Goal: Task Accomplishment & Management: Complete application form

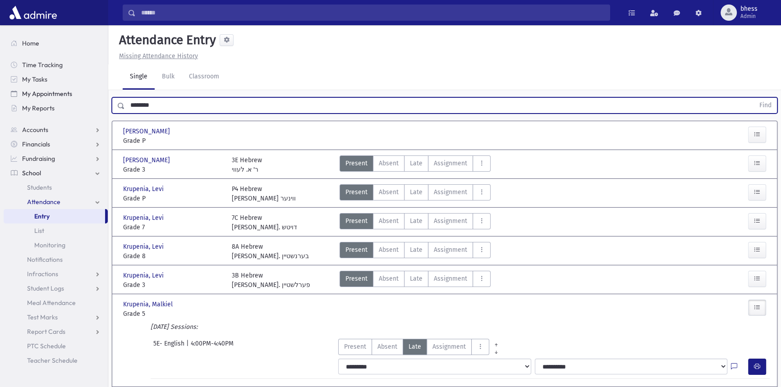
drag, startPoint x: 179, startPoint y: 108, endPoint x: 79, endPoint y: 97, distance: 100.6
click at [79, 99] on div "Search Results All Accounts" at bounding box center [390, 277] width 781 height 554
type input "*******"
click at [753, 98] on button "Find" at bounding box center [764, 105] width 23 height 15
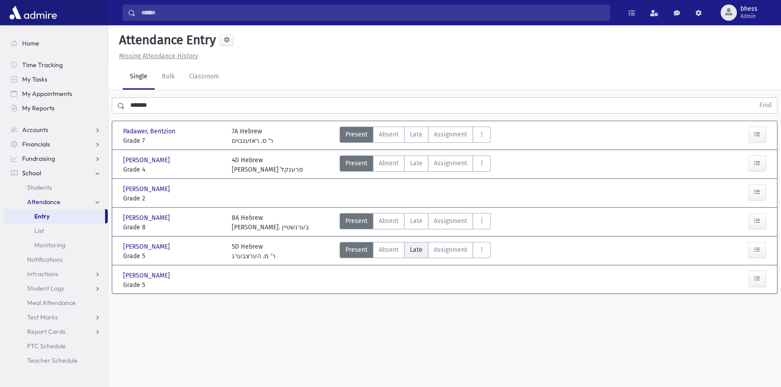
click at [418, 256] on label "Late Late" at bounding box center [416, 250] width 24 height 16
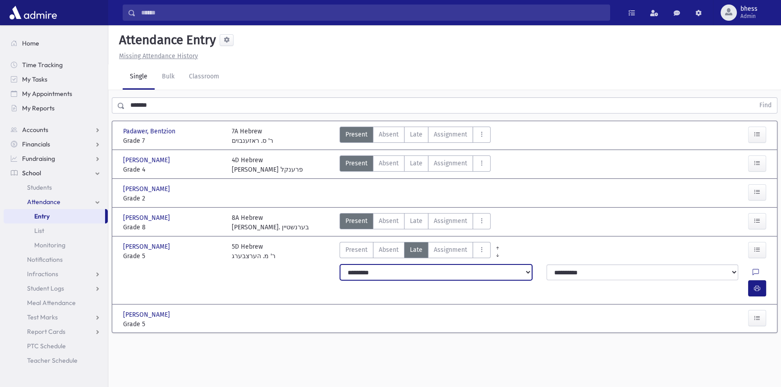
click at [381, 275] on select "**********" at bounding box center [436, 273] width 192 height 16
select select "*******"
click at [340, 265] on select "**********" at bounding box center [436, 273] width 192 height 16
click at [762, 280] on button "button" at bounding box center [757, 288] width 18 height 16
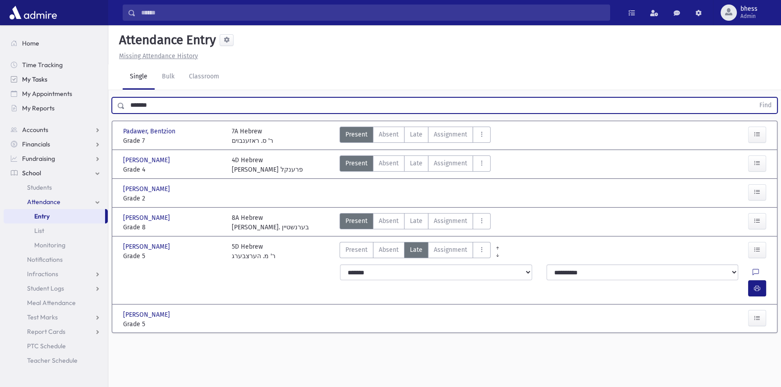
drag, startPoint x: 111, startPoint y: 106, endPoint x: 37, endPoint y: 76, distance: 79.8
click at [50, 98] on div "Search Results All Accounts" at bounding box center [390, 203] width 781 height 407
click at [753, 98] on button "Find" at bounding box center [764, 105] width 23 height 15
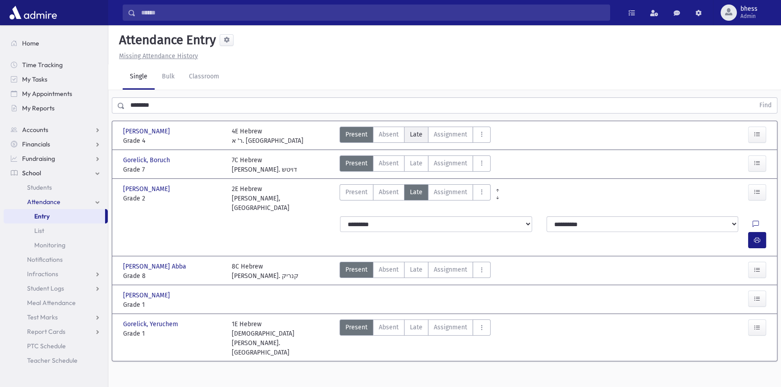
click at [417, 127] on label "Late Late" at bounding box center [416, 135] width 24 height 16
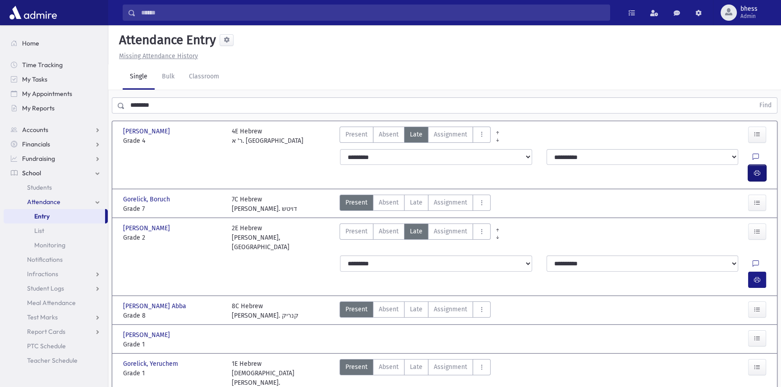
click at [762, 165] on button "button" at bounding box center [757, 173] width 18 height 16
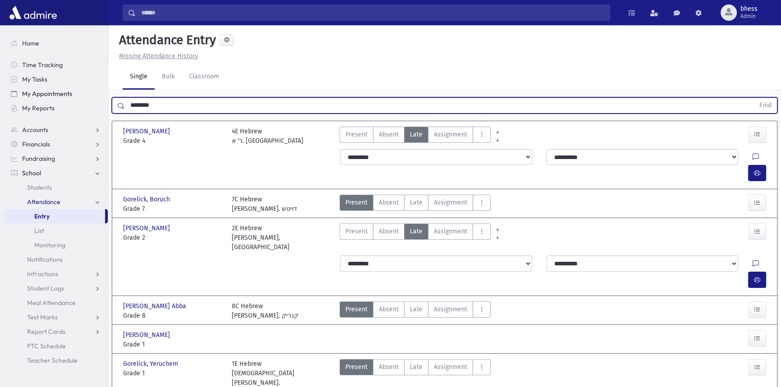
drag, startPoint x: 127, startPoint y: 97, endPoint x: 100, endPoint y: 77, distance: 33.8
click at [98, 88] on div "Search Results All Accounts" at bounding box center [390, 217] width 781 height 434
click at [753, 98] on button "Find" at bounding box center [764, 105] width 23 height 15
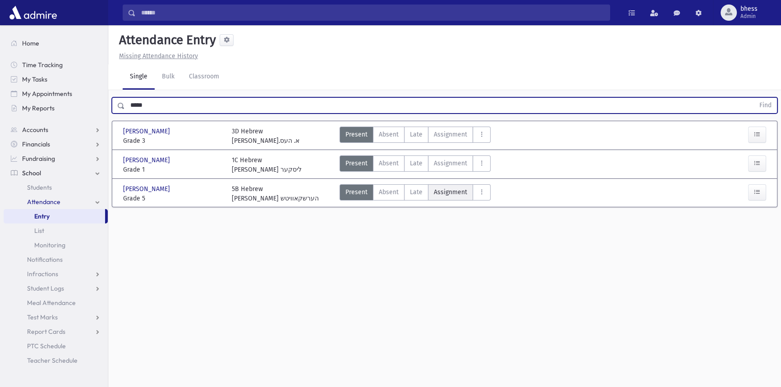
click at [431, 187] on label "Assignment Assignment" at bounding box center [450, 192] width 45 height 16
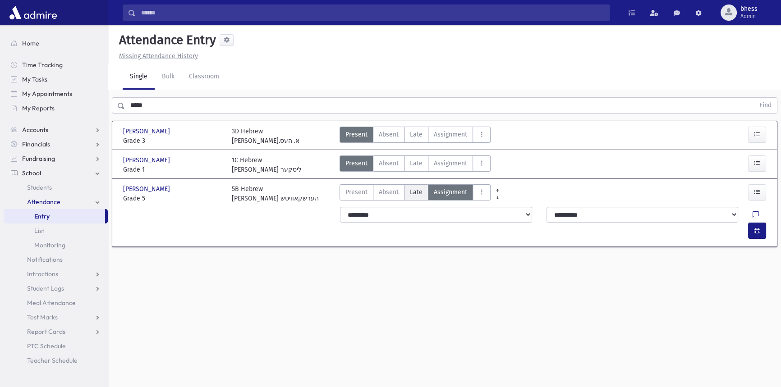
click at [414, 187] on span "Late" at bounding box center [416, 191] width 13 height 9
click at [753, 223] on button "button" at bounding box center [757, 231] width 18 height 16
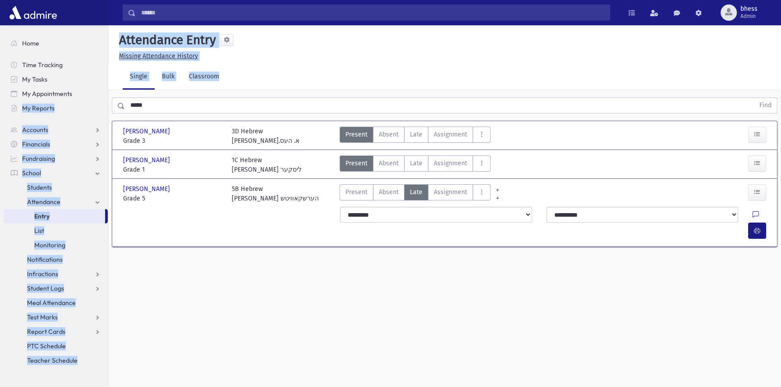
drag, startPoint x: 165, startPoint y: 96, endPoint x: 147, endPoint y: 106, distance: 20.6
click at [134, 103] on div "***** Find" at bounding box center [444, 103] width 672 height 27
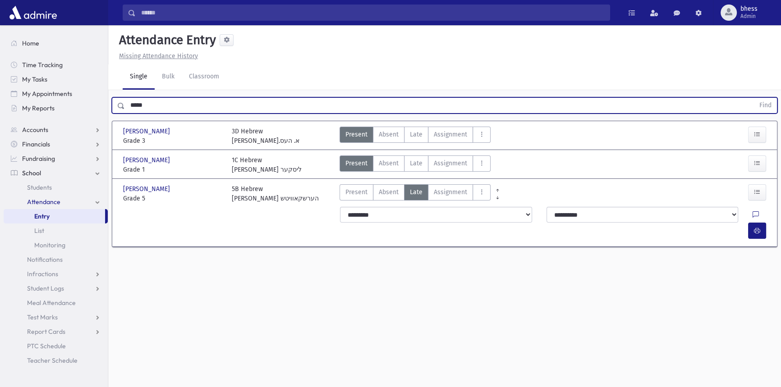
drag, startPoint x: 140, startPoint y: 108, endPoint x: 120, endPoint y: 109, distance: 19.4
click at [120, 109] on div "***** Find" at bounding box center [444, 105] width 665 height 16
click at [753, 98] on button "Find" at bounding box center [764, 105] width 23 height 15
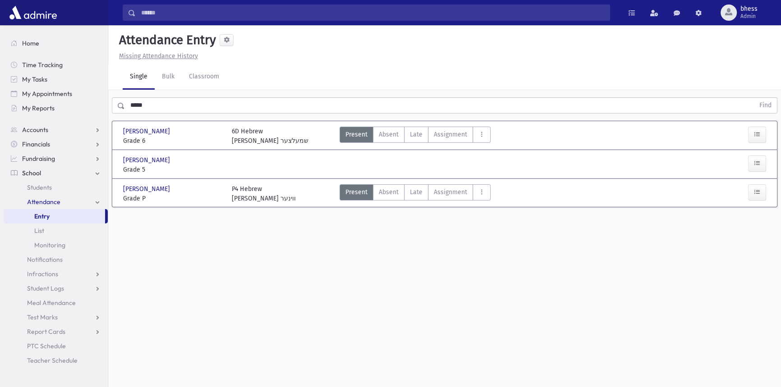
click at [744, 166] on div at bounding box center [743, 164] width 55 height 19
click at [756, 164] on icon "button" at bounding box center [756, 164] width 6 height 8
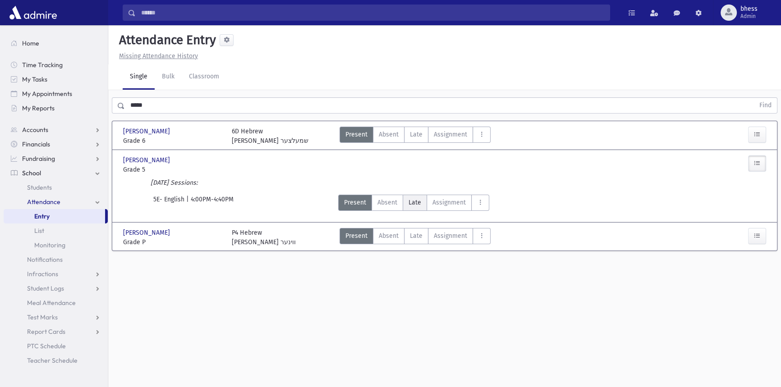
click at [414, 202] on span "Late" at bounding box center [414, 202] width 13 height 9
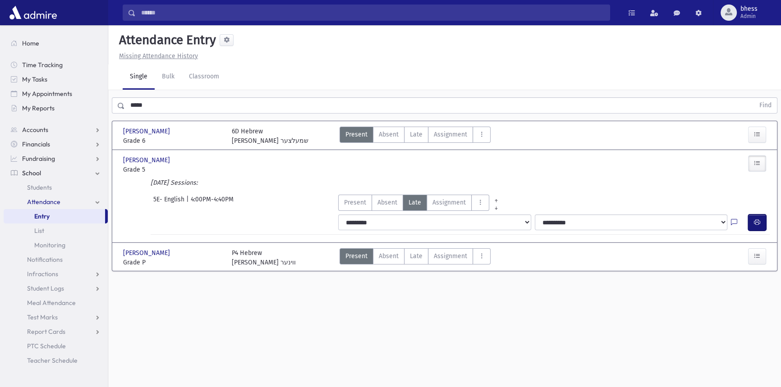
click at [753, 226] on button "button" at bounding box center [757, 223] width 18 height 16
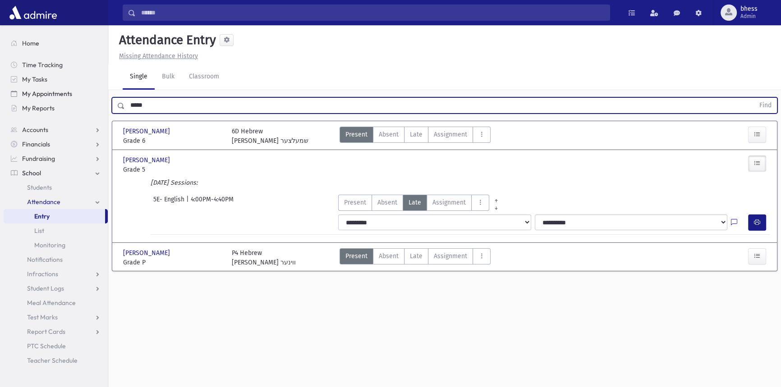
drag, startPoint x: 180, startPoint y: 107, endPoint x: 92, endPoint y: 95, distance: 88.3
click at [92, 95] on div "Search Results All Accounts" at bounding box center [390, 203] width 781 height 407
click at [753, 98] on button "Find" at bounding box center [764, 105] width 23 height 15
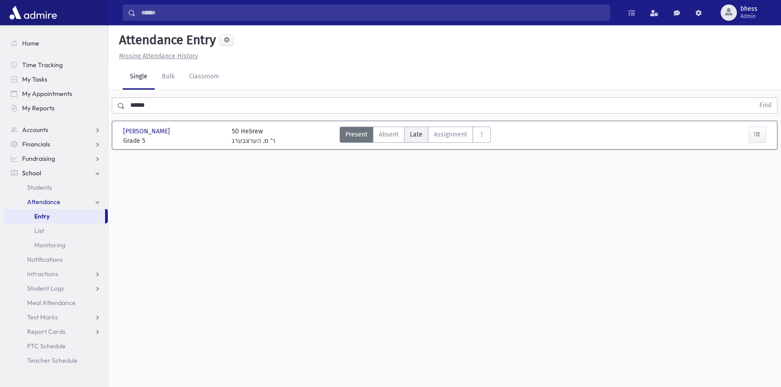
click at [407, 135] on label "Late Late" at bounding box center [416, 135] width 24 height 16
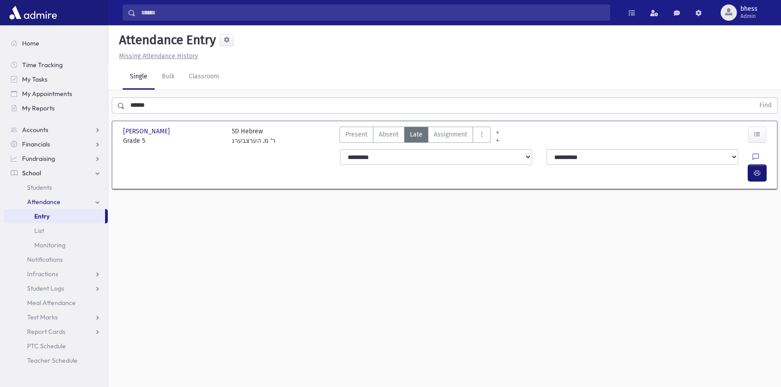
click at [756, 169] on icon "button" at bounding box center [756, 173] width 6 height 8
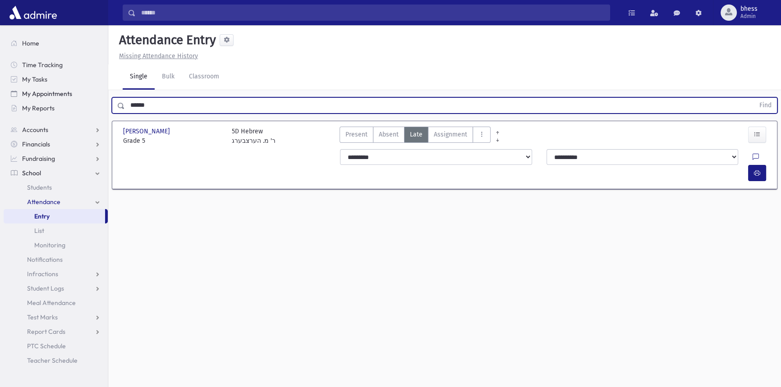
drag, startPoint x: 101, startPoint y: 91, endPoint x: 106, endPoint y: 83, distance: 9.3
click at [101, 90] on div "Search Results All Accounts" at bounding box center [390, 203] width 781 height 407
click at [753, 98] on button "Find" at bounding box center [764, 105] width 23 height 15
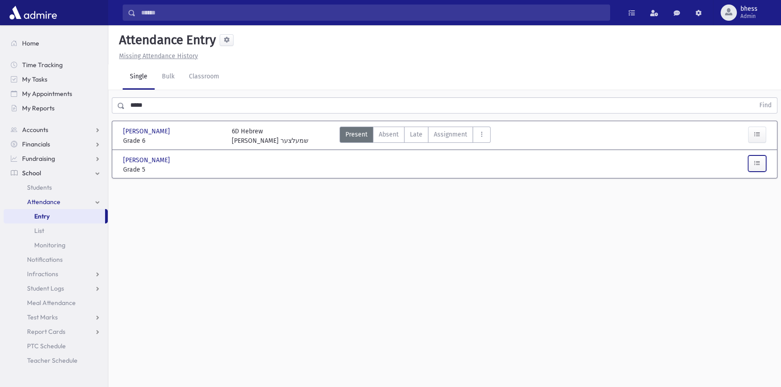
click at [763, 167] on button "button" at bounding box center [757, 163] width 18 height 16
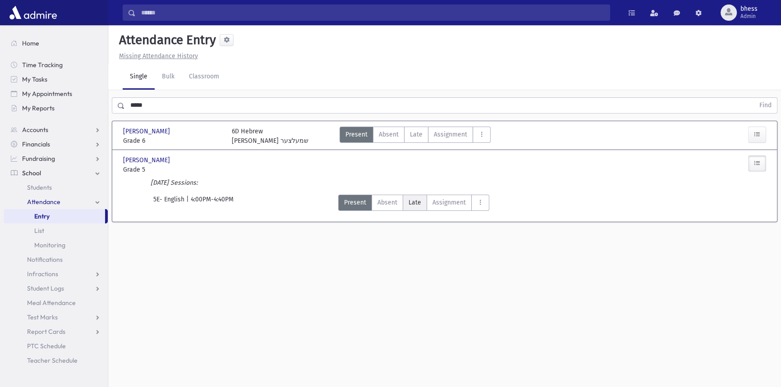
click at [412, 199] on span "Late" at bounding box center [414, 202] width 13 height 9
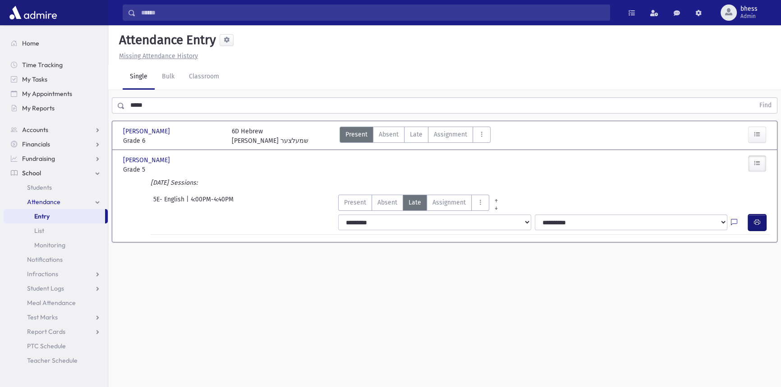
click at [762, 221] on button "button" at bounding box center [757, 223] width 18 height 16
drag, startPoint x: 164, startPoint y: 95, endPoint x: 130, endPoint y: 105, distance: 35.5
click at [130, 105] on div "***** Find" at bounding box center [444, 103] width 672 height 27
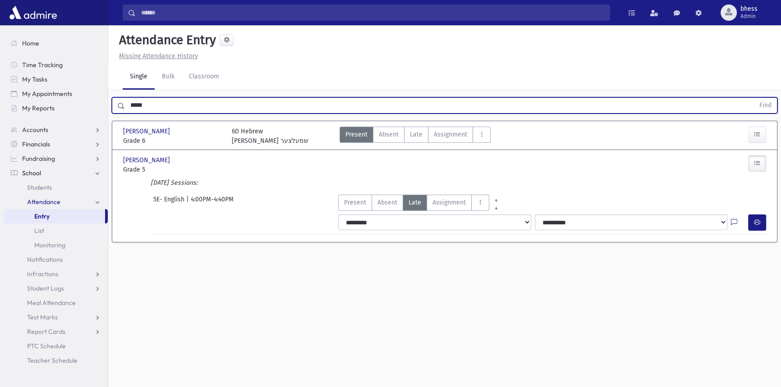
drag, startPoint x: 160, startPoint y: 110, endPoint x: 129, endPoint y: 104, distance: 31.8
click at [129, 104] on input "*****" at bounding box center [439, 105] width 629 height 16
click at [753, 98] on button "Find" at bounding box center [764, 105] width 23 height 15
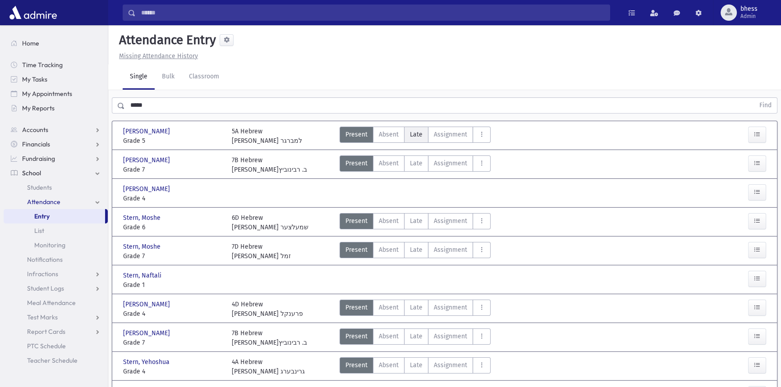
click at [413, 133] on span "Late" at bounding box center [416, 134] width 13 height 9
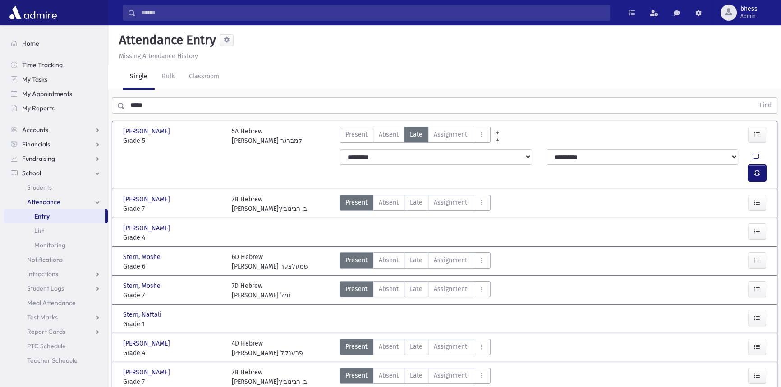
click at [749, 165] on button "button" at bounding box center [757, 173] width 18 height 16
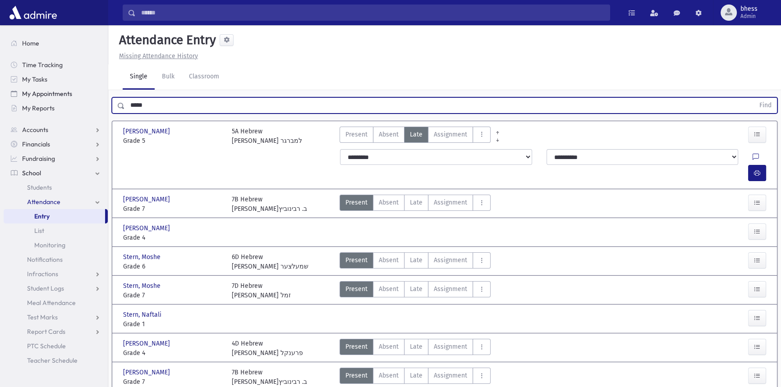
drag, startPoint x: 152, startPoint y: 97, endPoint x: 83, endPoint y: 99, distance: 68.5
click at [83, 99] on div "Search Results All Accounts" at bounding box center [390, 269] width 781 height 539
click at [753, 98] on button "Find" at bounding box center [764, 105] width 23 height 15
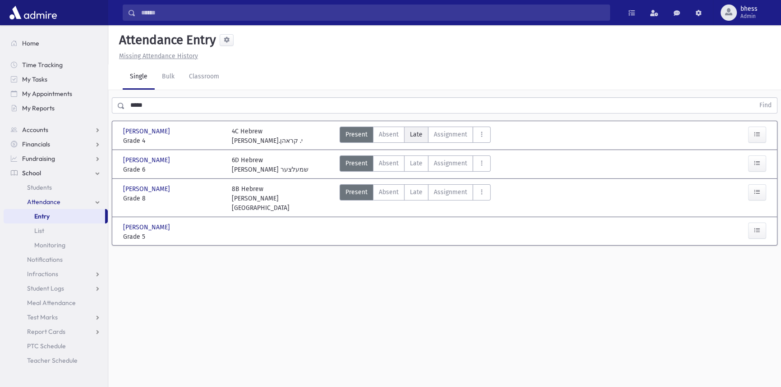
click at [420, 134] on span "Late" at bounding box center [416, 134] width 13 height 9
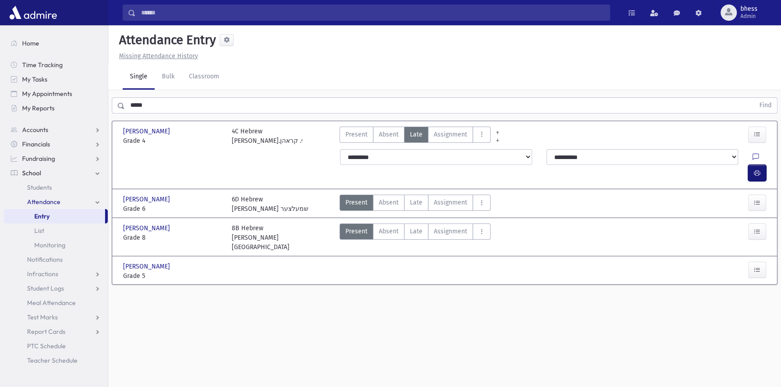
click at [755, 169] on span "button" at bounding box center [756, 173] width 6 height 8
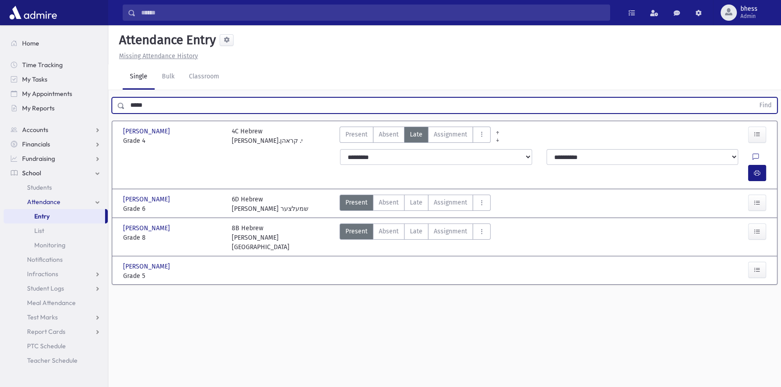
drag, startPoint x: 144, startPoint y: 101, endPoint x: 131, endPoint y: 97, distance: 13.7
click at [100, 96] on div "Search Results All Accounts" at bounding box center [390, 203] width 781 height 407
drag, startPoint x: 154, startPoint y: 104, endPoint x: 108, endPoint y: 99, distance: 46.2
click at [108, 99] on div "Search Results All Accounts" at bounding box center [390, 203] width 781 height 407
type input "******"
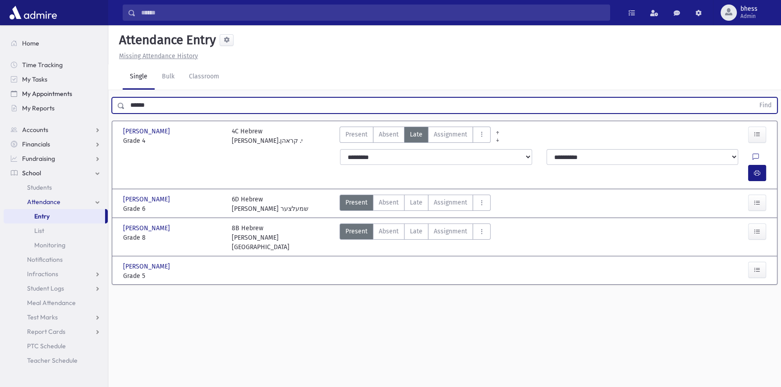
click at [753, 98] on button "Find" at bounding box center [764, 105] width 23 height 15
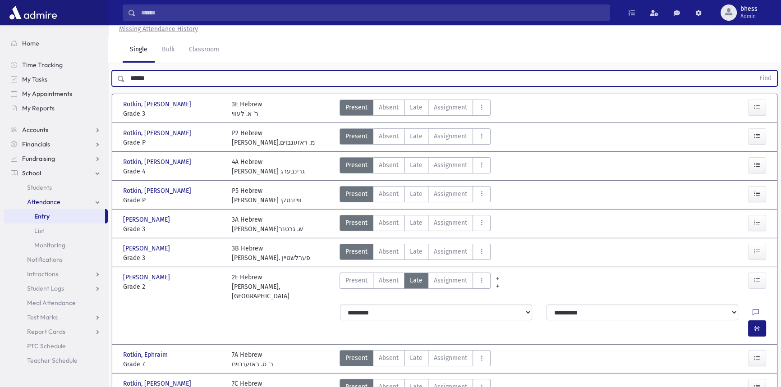
scroll to position [41, 0]
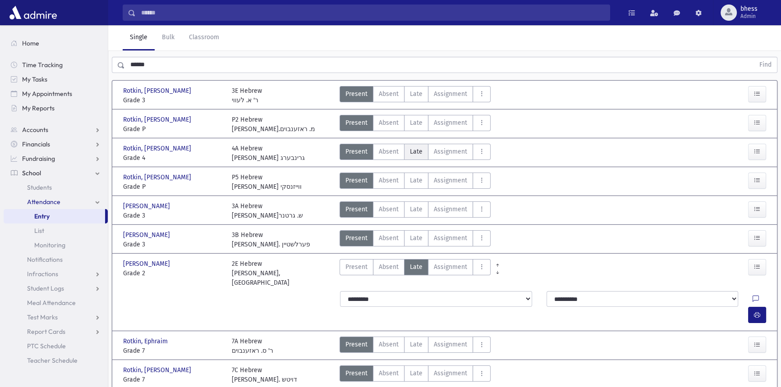
click at [420, 149] on span "Late" at bounding box center [416, 151] width 13 height 9
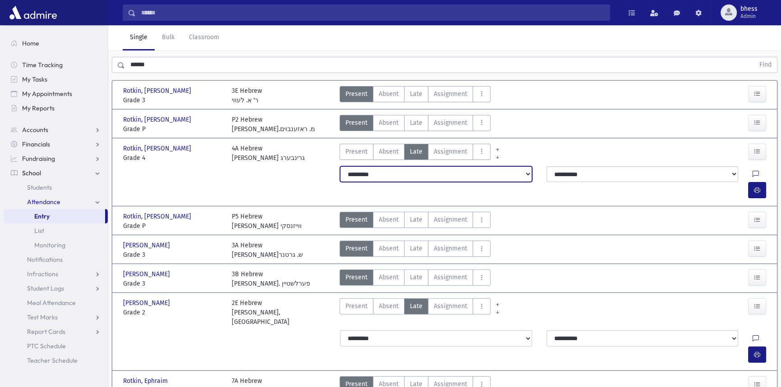
click at [422, 176] on select "**********" at bounding box center [436, 174] width 192 height 16
select select "*******"
click at [340, 166] on select "**********" at bounding box center [436, 174] width 192 height 16
click at [759, 187] on icon "button" at bounding box center [756, 191] width 6 height 8
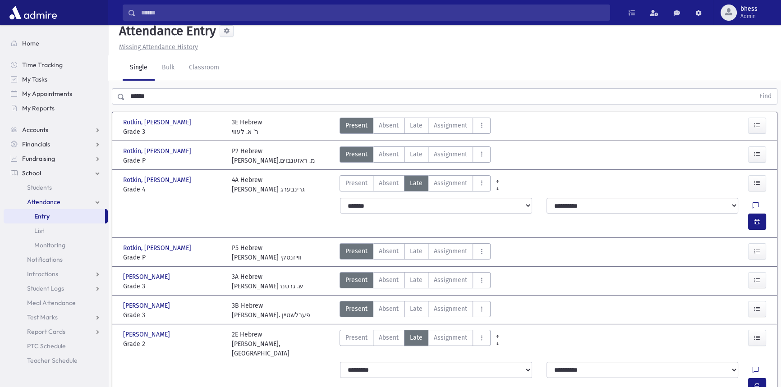
scroll to position [0, 0]
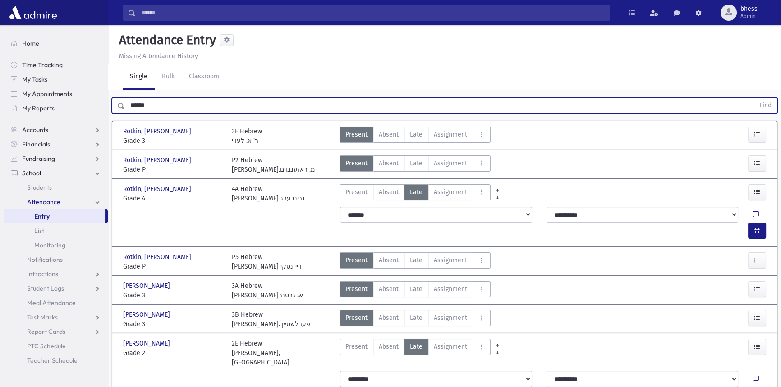
drag, startPoint x: 154, startPoint y: 107, endPoint x: 111, endPoint y: 98, distance: 44.1
click at [112, 100] on div "****** Find" at bounding box center [444, 105] width 665 height 16
click at [753, 98] on button "Find" at bounding box center [764, 105] width 23 height 15
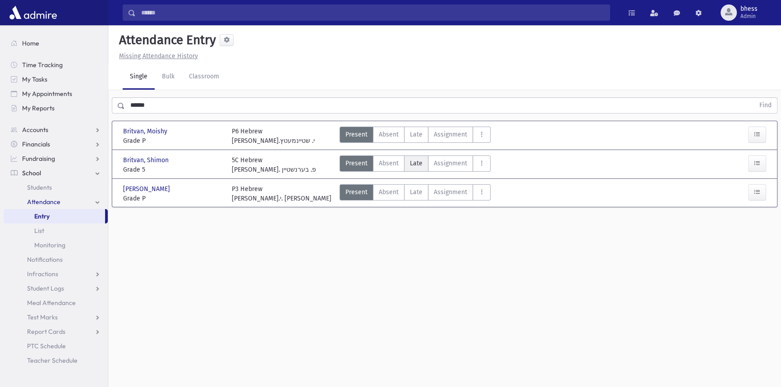
click at [416, 167] on span "Late" at bounding box center [416, 163] width 13 height 9
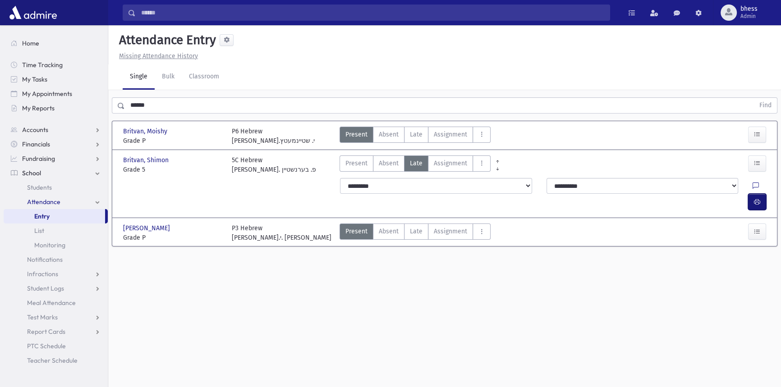
click at [761, 194] on button "button" at bounding box center [757, 202] width 18 height 16
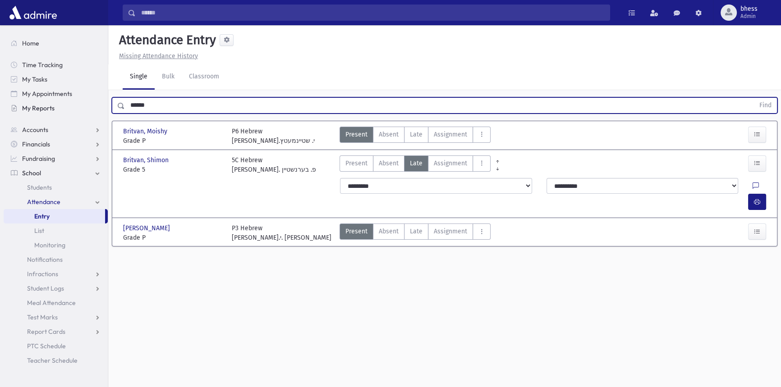
drag, startPoint x: 153, startPoint y: 106, endPoint x: 101, endPoint y: 102, distance: 52.5
click at [104, 102] on div "Search Results All Accounts" at bounding box center [390, 203] width 781 height 407
click at [753, 98] on button "Find" at bounding box center [764, 105] width 23 height 15
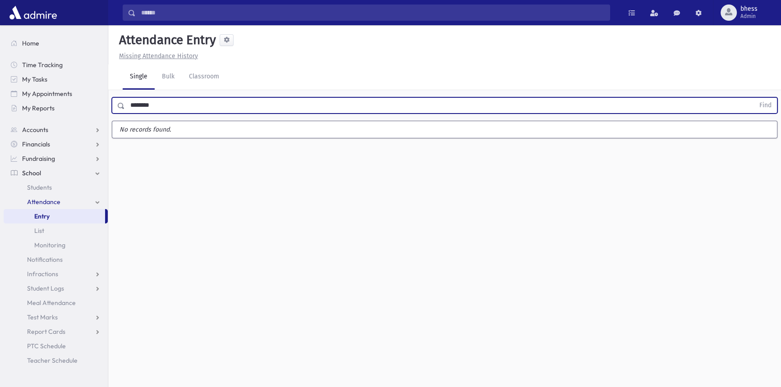
drag, startPoint x: 145, startPoint y: 104, endPoint x: 112, endPoint y: 72, distance: 45.6
click at [117, 87] on div "Attendance Entry Missing Attendance History Single Bulk Classroom ******** Find…" at bounding box center [444, 206] width 672 height 362
click at [753, 98] on button "Find" at bounding box center [764, 105] width 23 height 15
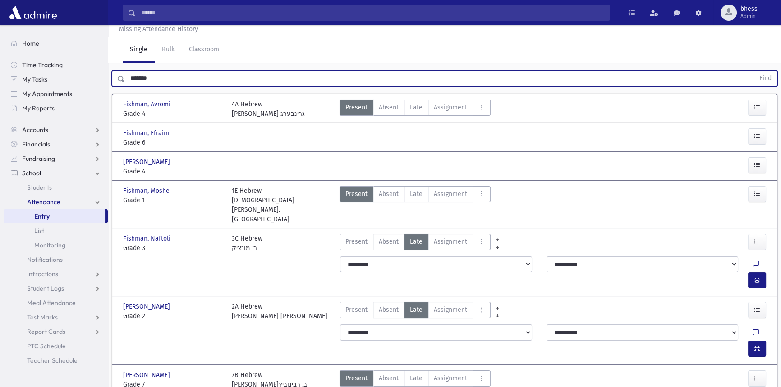
scroll to position [72, 0]
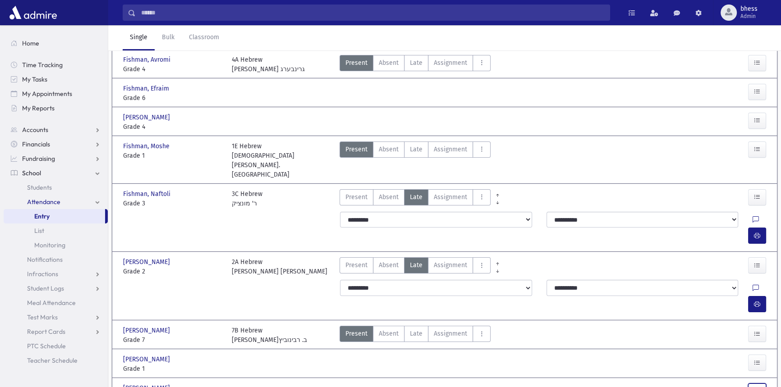
click at [761, 384] on button "button" at bounding box center [757, 392] width 18 height 16
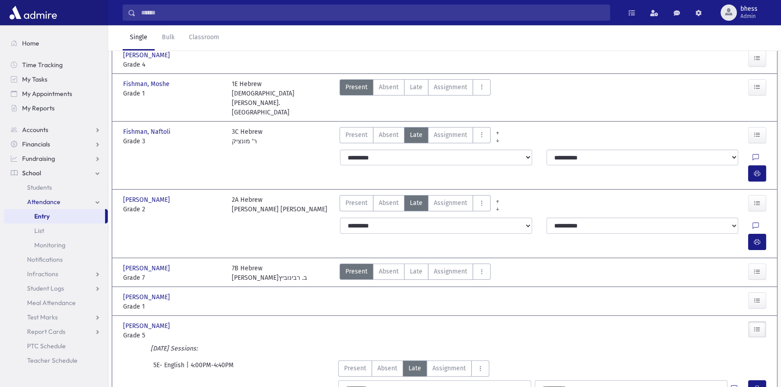
scroll to position [135, 0]
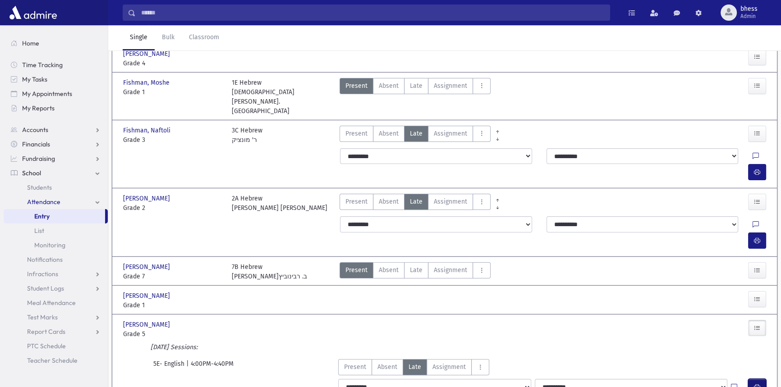
click at [761, 379] on button "button" at bounding box center [757, 387] width 18 height 16
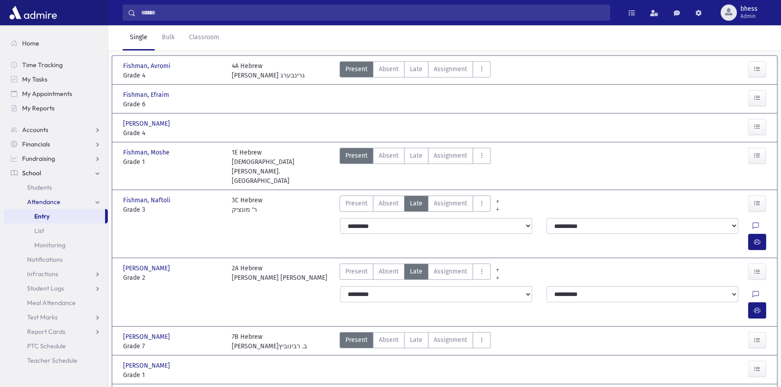
scroll to position [0, 0]
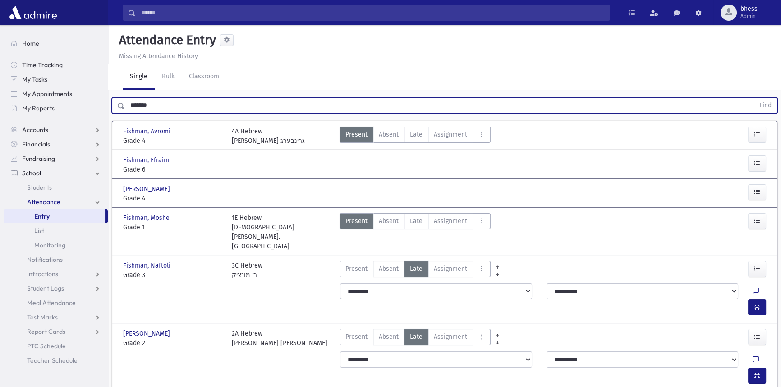
drag, startPoint x: 132, startPoint y: 99, endPoint x: 115, endPoint y: 96, distance: 17.4
click at [115, 97] on div "******* Find" at bounding box center [444, 105] width 665 height 16
click at [753, 98] on button "Find" at bounding box center [764, 105] width 23 height 15
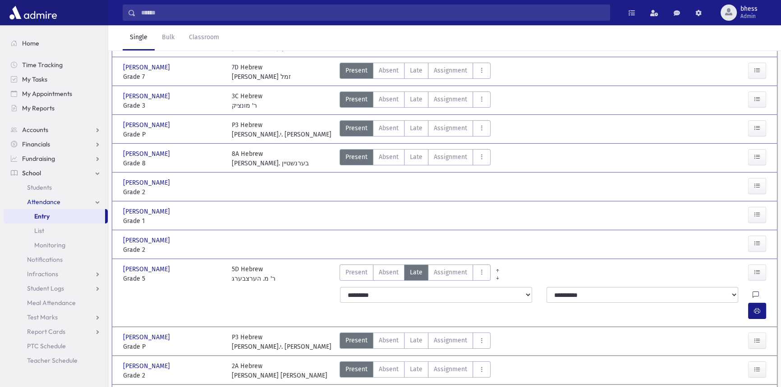
scroll to position [123, 0]
click at [757, 306] on icon "button" at bounding box center [756, 310] width 6 height 8
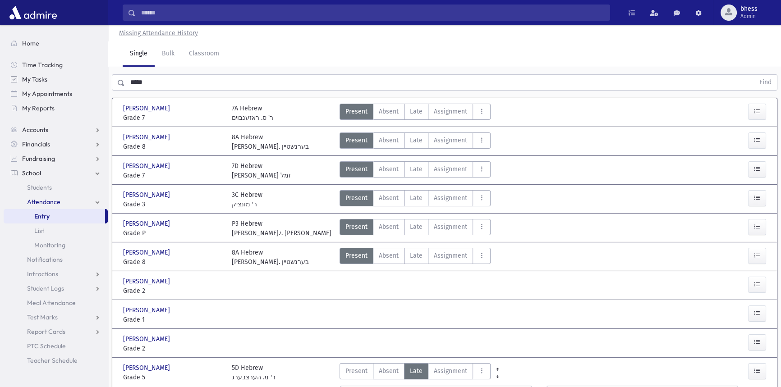
scroll to position [0, 0]
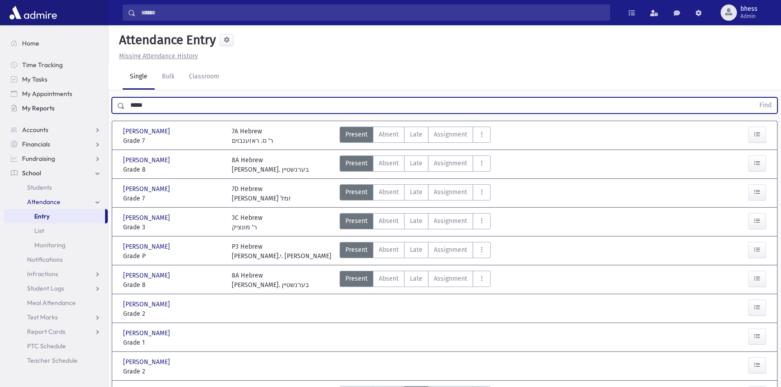
drag, startPoint x: 156, startPoint y: 108, endPoint x: 86, endPoint y: 109, distance: 70.3
click at [86, 109] on div "Search Results All Accounts" at bounding box center [390, 341] width 781 height 683
click at [753, 98] on button "Find" at bounding box center [764, 105] width 23 height 15
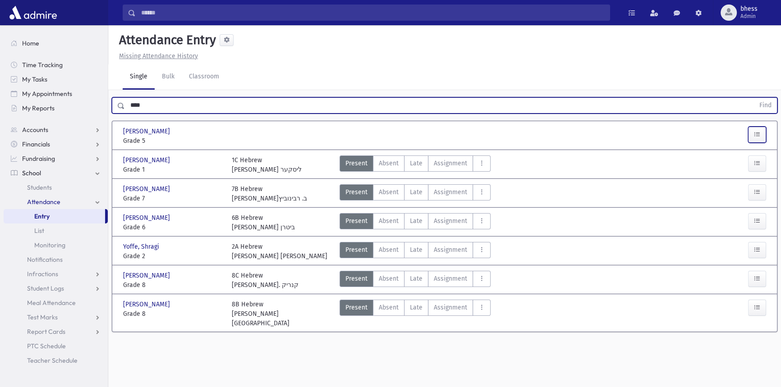
click at [756, 131] on icon "button" at bounding box center [756, 135] width 6 height 8
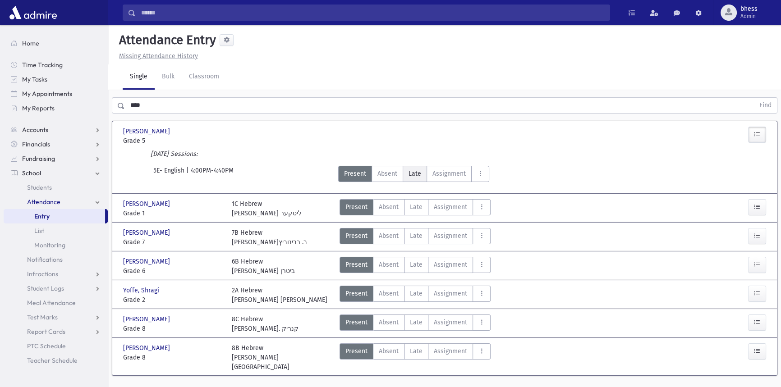
click at [413, 174] on span "Late" at bounding box center [414, 173] width 13 height 9
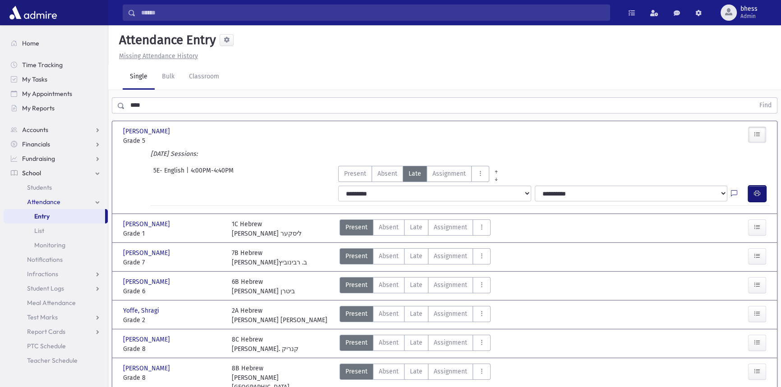
click at [756, 192] on icon "button" at bounding box center [756, 194] width 6 height 8
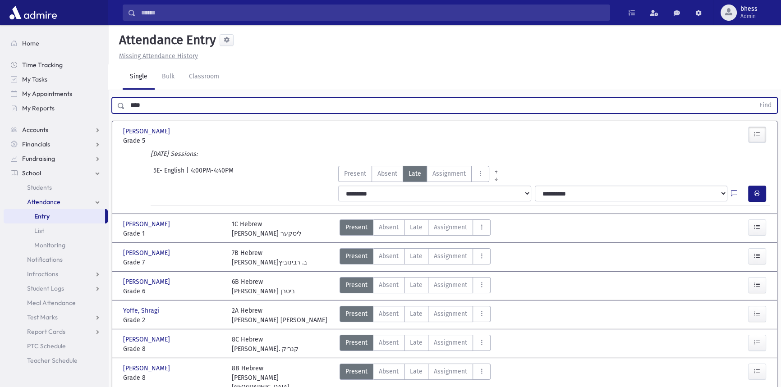
drag, startPoint x: 164, startPoint y: 99, endPoint x: 22, endPoint y: 62, distance: 146.7
click at [42, 86] on div "Search Results All Accounts" at bounding box center [390, 214] width 781 height 429
click at [753, 98] on button "Find" at bounding box center [764, 105] width 23 height 15
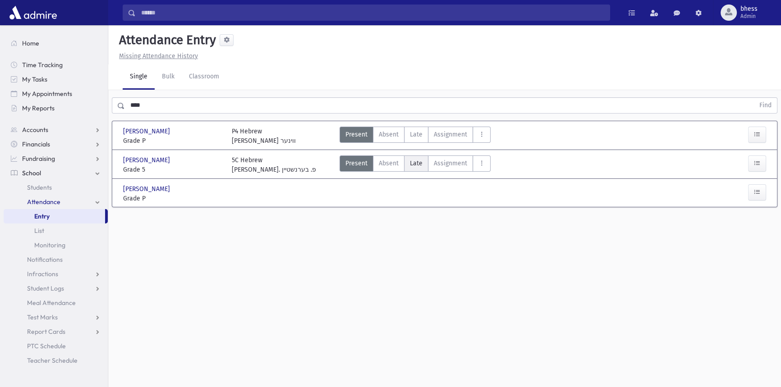
click at [416, 163] on span "Late" at bounding box center [416, 163] width 13 height 9
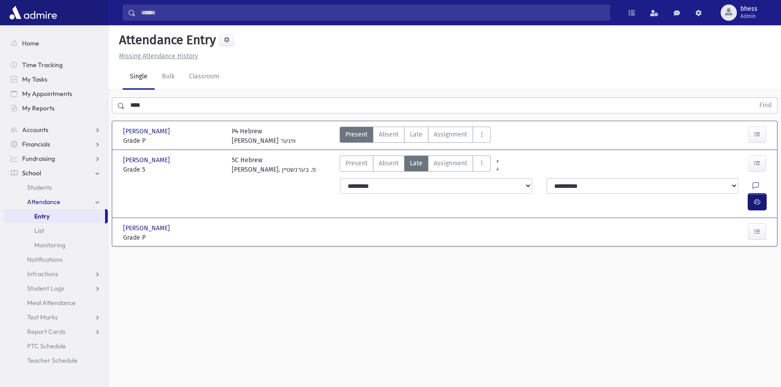
drag, startPoint x: 762, startPoint y: 180, endPoint x: 279, endPoint y: 160, distance: 482.6
click at [762, 194] on button "button" at bounding box center [757, 202] width 18 height 16
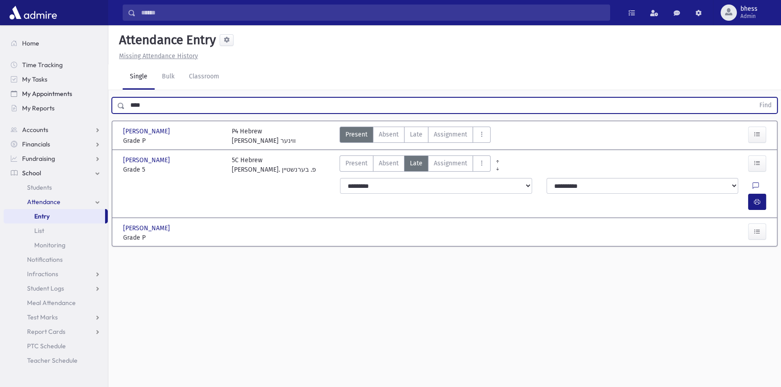
drag, startPoint x: 150, startPoint y: 102, endPoint x: 86, endPoint y: 88, distance: 65.9
click at [86, 88] on div "Search Results All Accounts" at bounding box center [390, 203] width 781 height 407
click at [753, 98] on button "Find" at bounding box center [764, 105] width 23 height 15
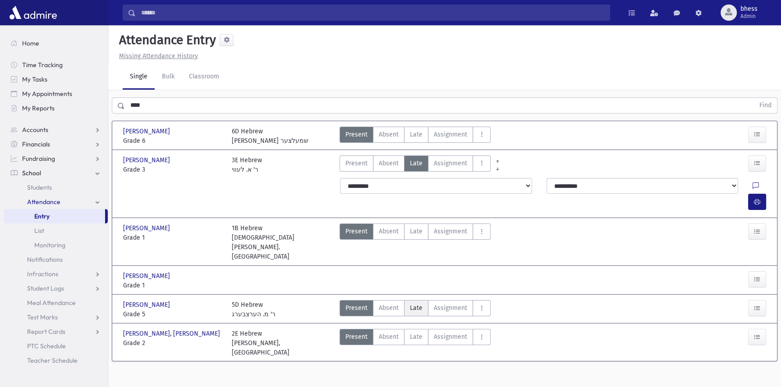
drag, startPoint x: 409, startPoint y: 272, endPoint x: 620, endPoint y: 248, distance: 212.3
click at [410, 303] on span "Late" at bounding box center [416, 307] width 13 height 9
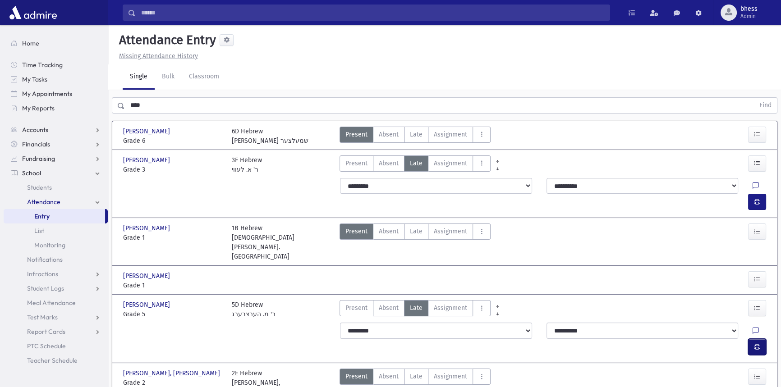
click at [756, 343] on icon "button" at bounding box center [756, 347] width 6 height 8
click at [763, 194] on button "button" at bounding box center [757, 202] width 18 height 16
click at [762, 339] on button "button" at bounding box center [757, 347] width 18 height 16
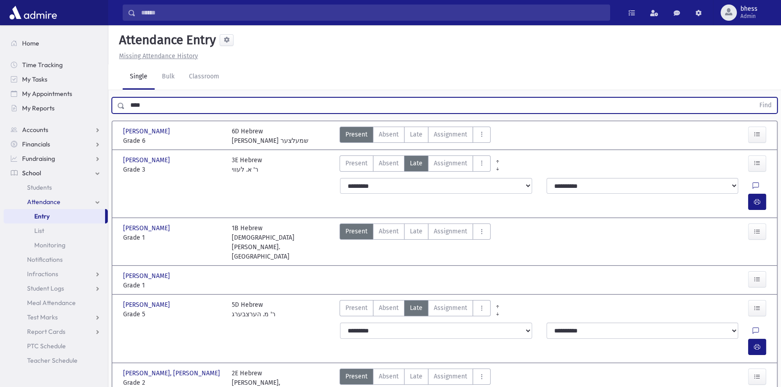
drag, startPoint x: 154, startPoint y: 100, endPoint x: 111, endPoint y: 98, distance: 42.9
click at [111, 98] on div "**** Find" at bounding box center [444, 103] width 672 height 27
click at [753, 98] on button "Find" at bounding box center [764, 105] width 23 height 15
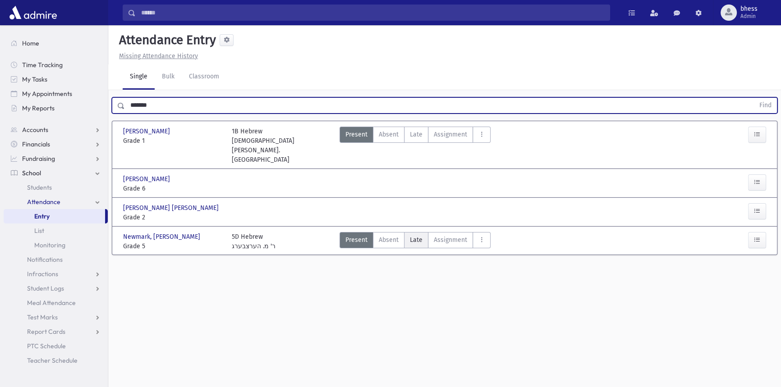
click at [414, 235] on span "Late" at bounding box center [416, 239] width 13 height 9
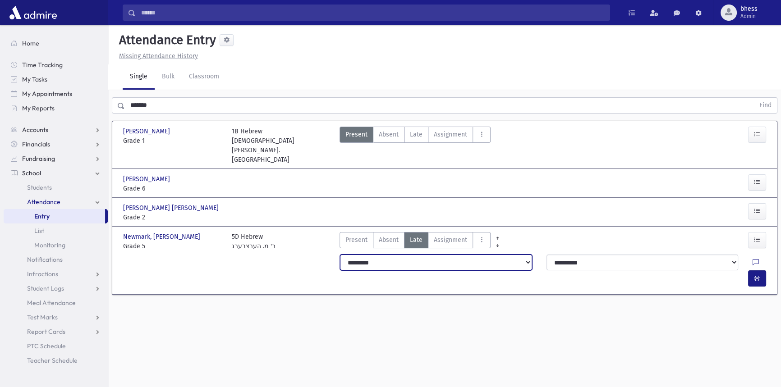
drag, startPoint x: 397, startPoint y: 247, endPoint x: 392, endPoint y: 249, distance: 5.3
click at [395, 255] on select "**********" at bounding box center [436, 263] width 192 height 16
click at [340, 255] on select "**********" at bounding box center [436, 263] width 192 height 16
click at [751, 270] on button "button" at bounding box center [757, 278] width 18 height 16
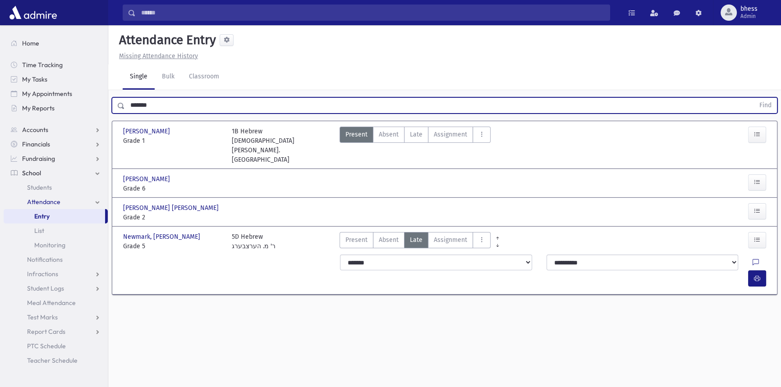
drag, startPoint x: 173, startPoint y: 105, endPoint x: 115, endPoint y: 102, distance: 58.2
click at [115, 102] on div "******* Find" at bounding box center [444, 105] width 665 height 16
click at [753, 98] on button "Find" at bounding box center [764, 105] width 23 height 15
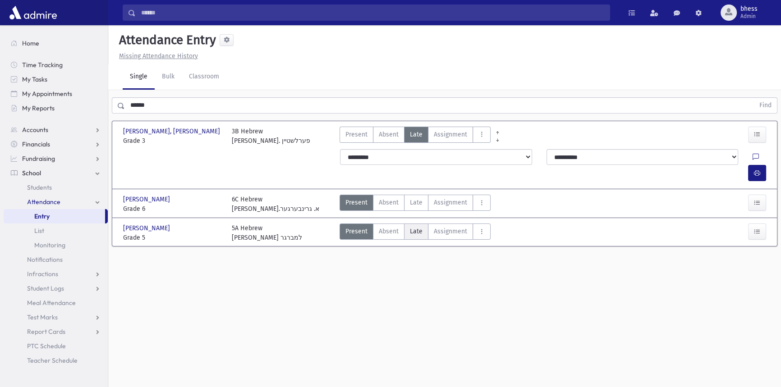
click at [421, 224] on label "Late Late" at bounding box center [416, 232] width 24 height 16
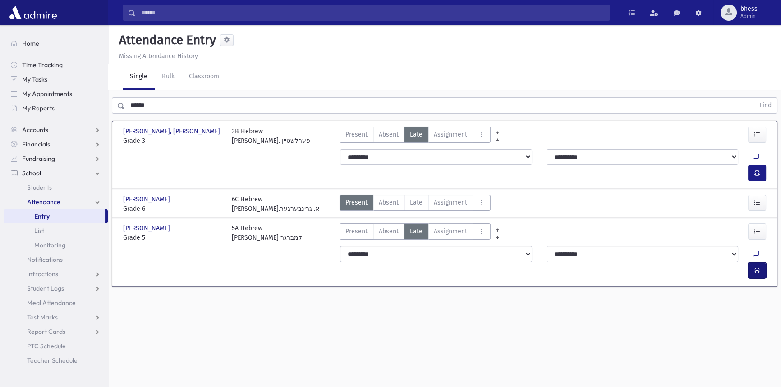
click at [757, 267] on icon "button" at bounding box center [756, 271] width 6 height 8
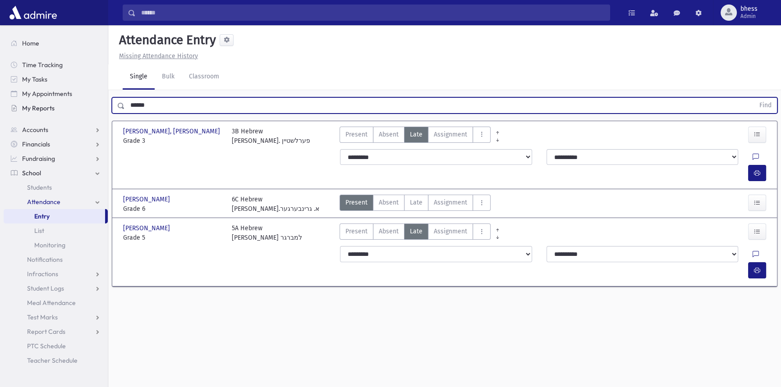
drag, startPoint x: 136, startPoint y: 104, endPoint x: 99, endPoint y: 100, distance: 36.6
click at [102, 102] on div "Search Results All Accounts" at bounding box center [390, 203] width 781 height 407
click at [753, 98] on button "Find" at bounding box center [764, 105] width 23 height 15
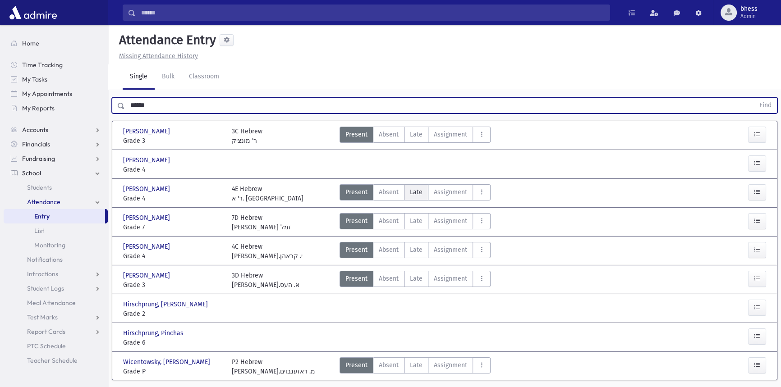
drag, startPoint x: 418, startPoint y: 190, endPoint x: 426, endPoint y: 190, distance: 7.7
click at [418, 190] on span "Late" at bounding box center [416, 191] width 13 height 9
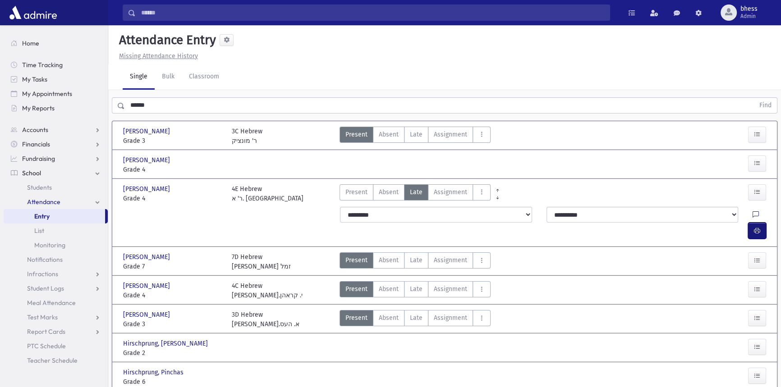
drag, startPoint x: 762, startPoint y: 211, endPoint x: 604, endPoint y: 209, distance: 157.7
click at [761, 223] on button "button" at bounding box center [757, 231] width 18 height 16
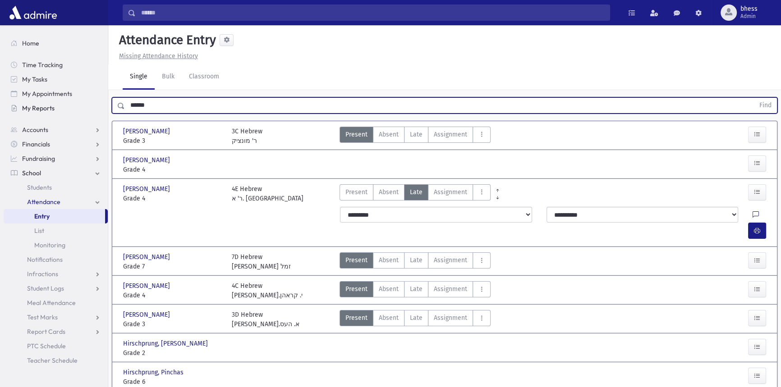
drag, startPoint x: 183, startPoint y: 105, endPoint x: 106, endPoint y: 109, distance: 77.1
click at [106, 109] on div "Search Results All Accounts" at bounding box center [390, 226] width 781 height 452
click at [753, 98] on button "Find" at bounding box center [764, 105] width 23 height 15
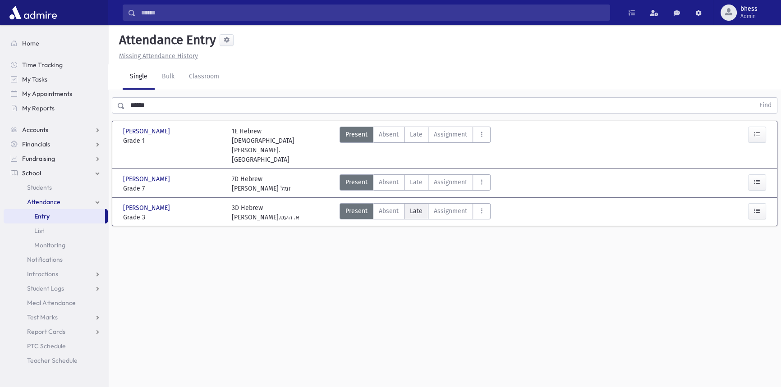
click at [413, 206] on span "Late" at bounding box center [416, 210] width 13 height 9
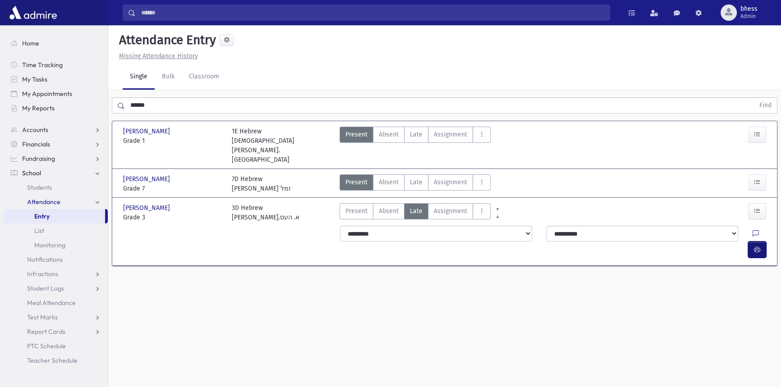
click at [752, 242] on button "button" at bounding box center [757, 250] width 18 height 16
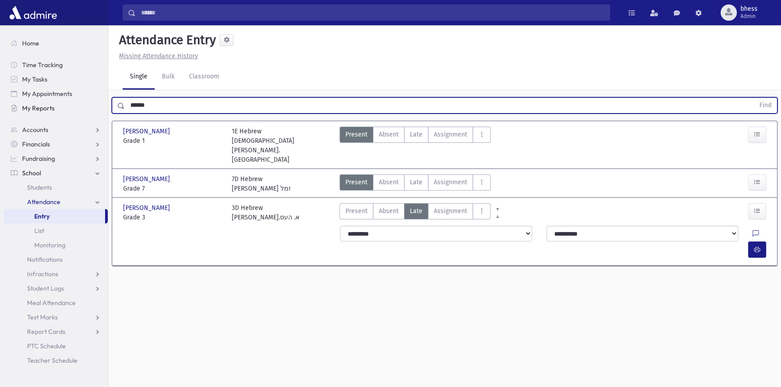
drag, startPoint x: 156, startPoint y: 108, endPoint x: 95, endPoint y: 105, distance: 61.3
click at [95, 105] on div "Search Results All Accounts" at bounding box center [390, 203] width 781 height 407
click at [753, 98] on button "Find" at bounding box center [764, 105] width 23 height 15
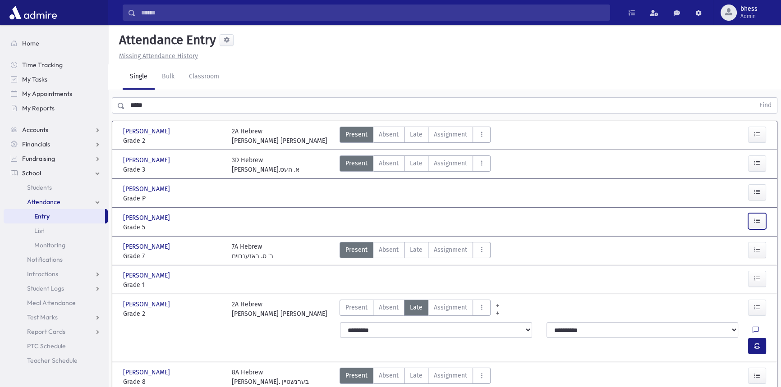
click at [763, 213] on button "button" at bounding box center [757, 221] width 18 height 16
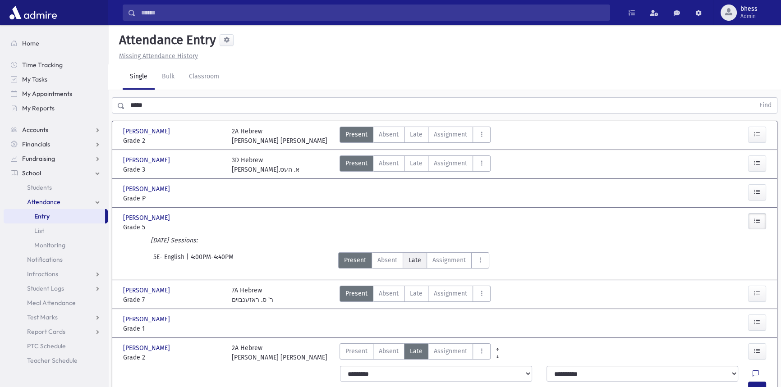
click at [406, 252] on label "Late Late" at bounding box center [414, 260] width 24 height 16
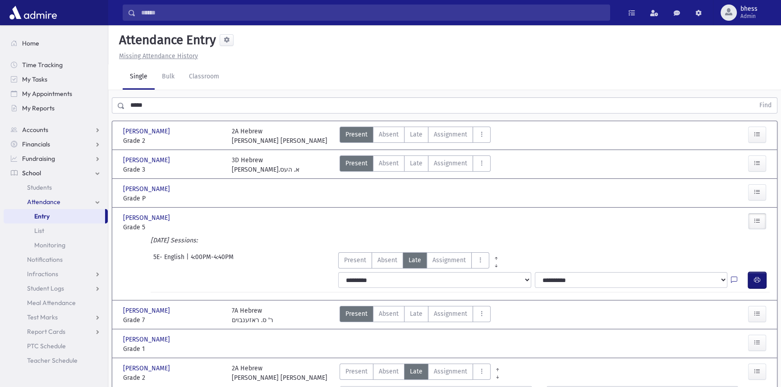
drag, startPoint x: 752, startPoint y: 255, endPoint x: 468, endPoint y: 270, distance: 284.3
click at [751, 272] on button "button" at bounding box center [757, 280] width 18 height 16
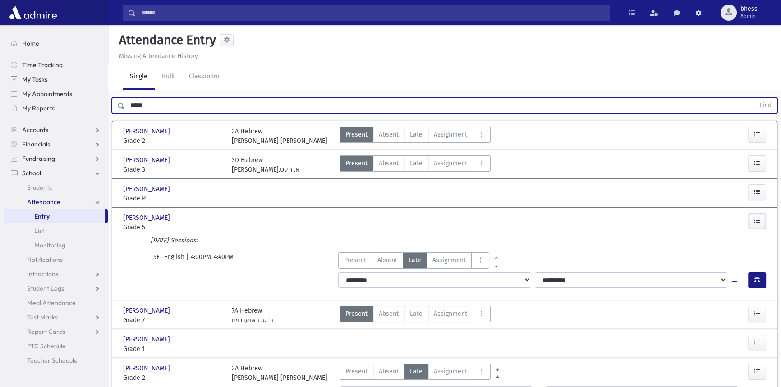
drag, startPoint x: 153, startPoint y: 82, endPoint x: 90, endPoint y: 77, distance: 63.8
click at [90, 77] on div "Search Results All Accounts" at bounding box center [390, 244] width 781 height 488
click at [753, 98] on button "Find" at bounding box center [764, 105] width 23 height 15
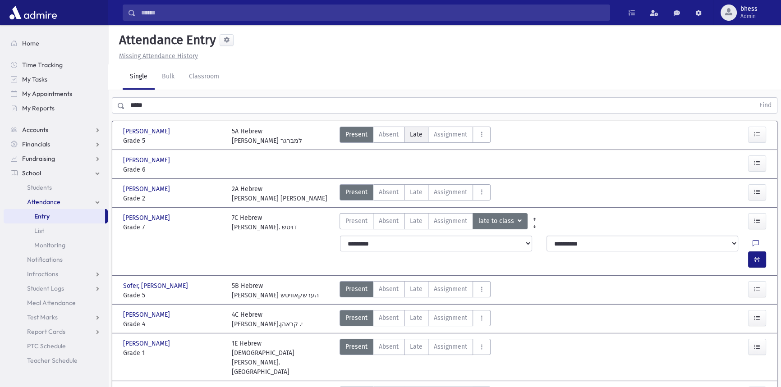
click at [417, 130] on span "Late" at bounding box center [416, 134] width 13 height 9
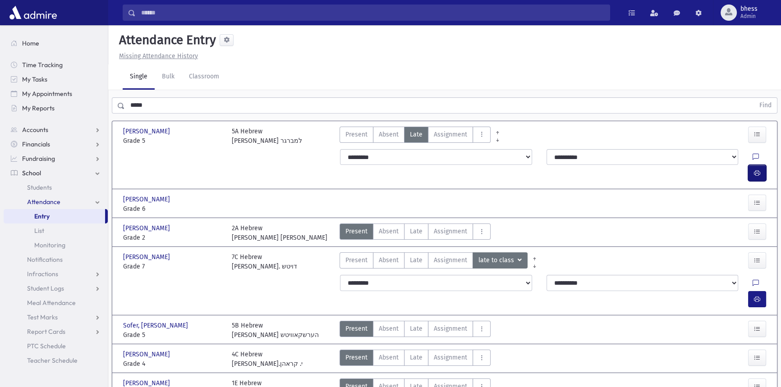
click at [752, 165] on button "button" at bounding box center [757, 173] width 18 height 16
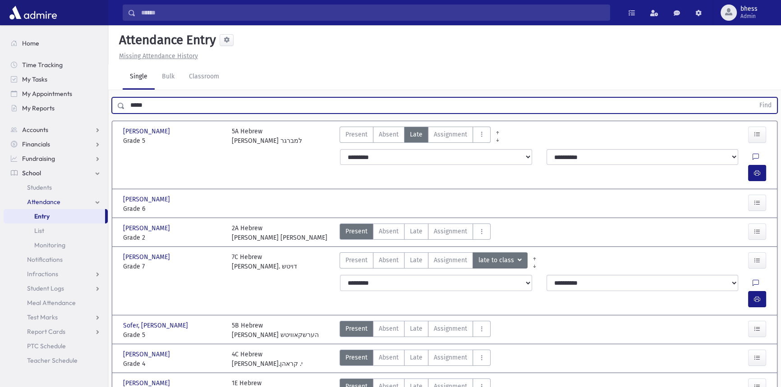
drag, startPoint x: 128, startPoint y: 83, endPoint x: 113, endPoint y: 80, distance: 15.6
click at [113, 97] on div "***** Find" at bounding box center [444, 105] width 665 height 16
click at [753, 98] on button "Find" at bounding box center [764, 105] width 23 height 15
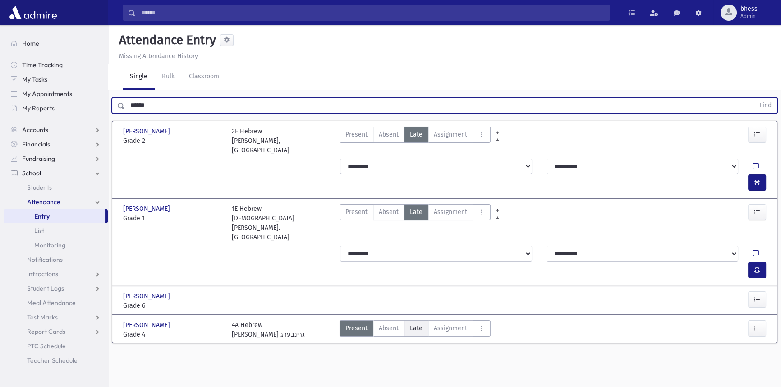
click at [417, 324] on span "Late" at bounding box center [416, 328] width 13 height 9
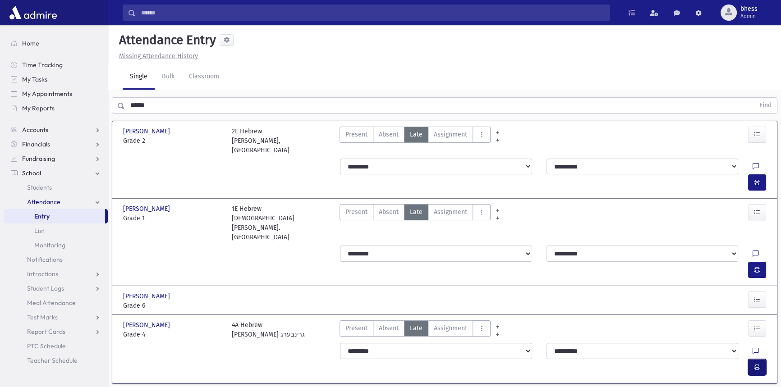
click at [760, 359] on button "button" at bounding box center [757, 367] width 18 height 16
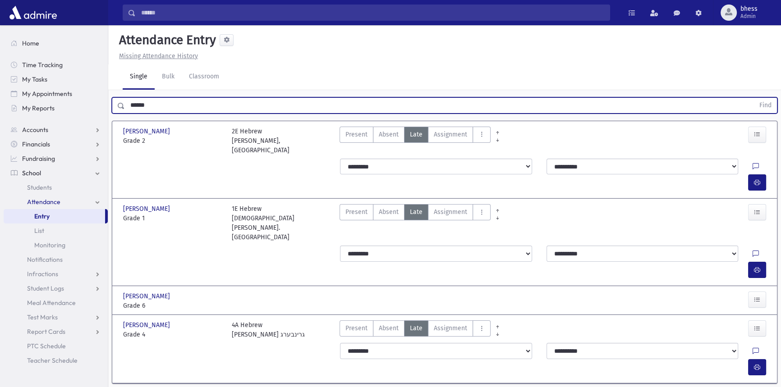
drag, startPoint x: 157, startPoint y: 89, endPoint x: 117, endPoint y: 85, distance: 40.8
click at [117, 97] on div "****** Find" at bounding box center [444, 105] width 665 height 16
click at [753, 98] on button "Find" at bounding box center [764, 105] width 23 height 15
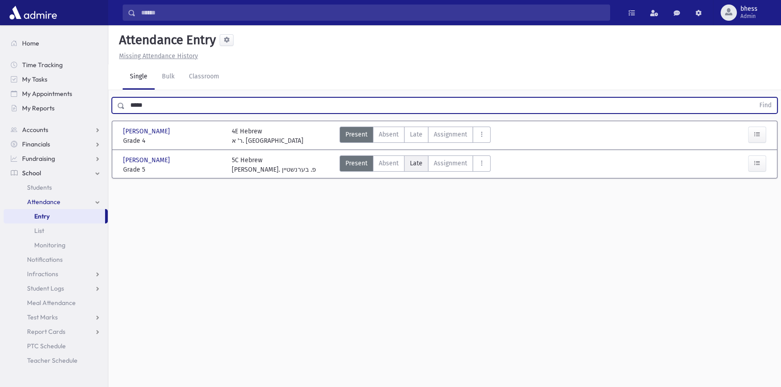
click at [416, 159] on span "Late" at bounding box center [416, 163] width 13 height 9
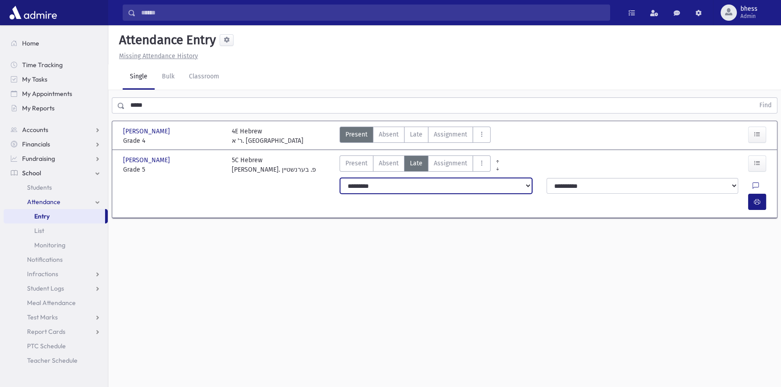
click at [370, 178] on select "**********" at bounding box center [436, 186] width 192 height 16
click at [340, 178] on select "**********" at bounding box center [436, 186] width 192 height 16
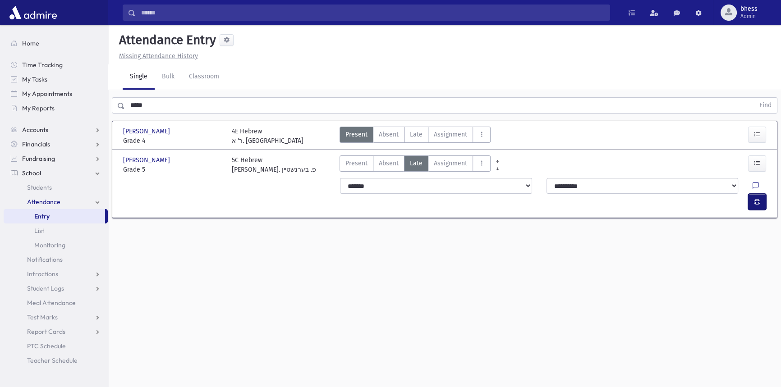
click at [753, 194] on button "button" at bounding box center [757, 202] width 18 height 16
click at [420, 130] on span "Late" at bounding box center [416, 134] width 13 height 9
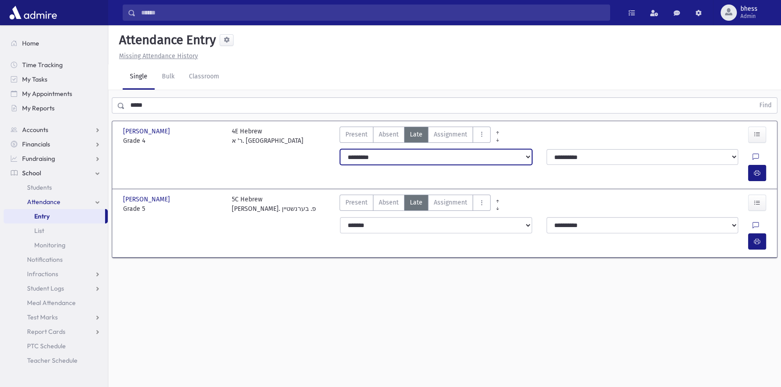
click at [466, 149] on select "**********" at bounding box center [436, 157] width 192 height 16
click at [340, 149] on select "**********" at bounding box center [436, 157] width 192 height 16
click at [762, 165] on button "button" at bounding box center [757, 173] width 18 height 16
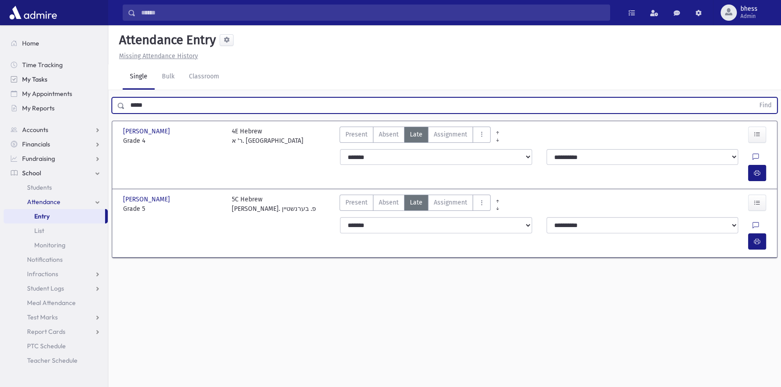
drag, startPoint x: 155, startPoint y: 81, endPoint x: 81, endPoint y: 73, distance: 73.9
click at [81, 73] on div "Search Results All Accounts" at bounding box center [390, 203] width 781 height 407
click at [753, 98] on button "Find" at bounding box center [764, 105] width 23 height 15
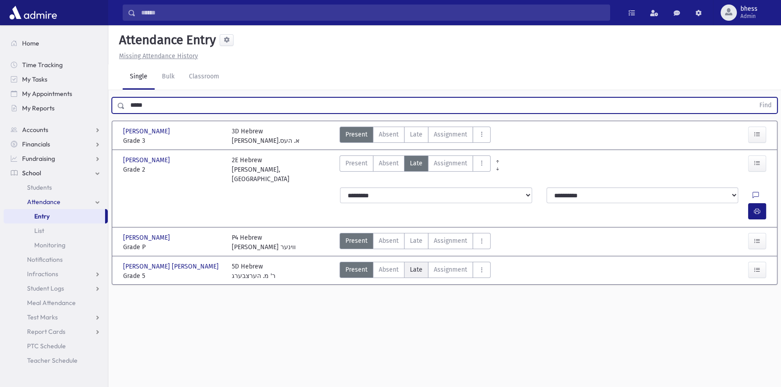
click at [415, 265] on span "Late" at bounding box center [416, 269] width 13 height 9
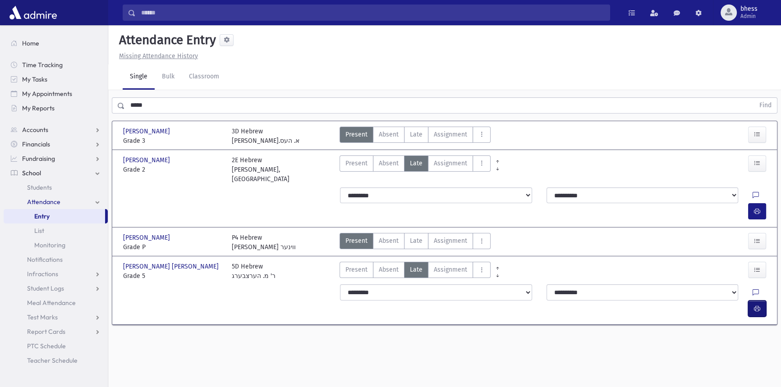
click at [759, 301] on button "button" at bounding box center [757, 309] width 18 height 16
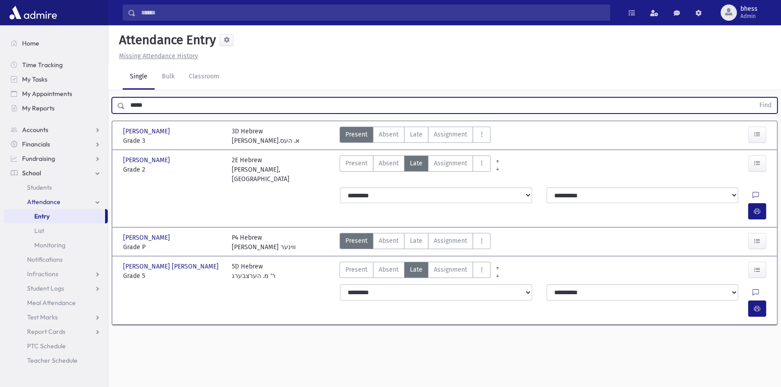
drag, startPoint x: 152, startPoint y: 84, endPoint x: 110, endPoint y: 84, distance: 41.9
click at [110, 90] on div "***** Find" at bounding box center [444, 103] width 672 height 27
click at [753, 98] on button "Find" at bounding box center [764, 105] width 23 height 15
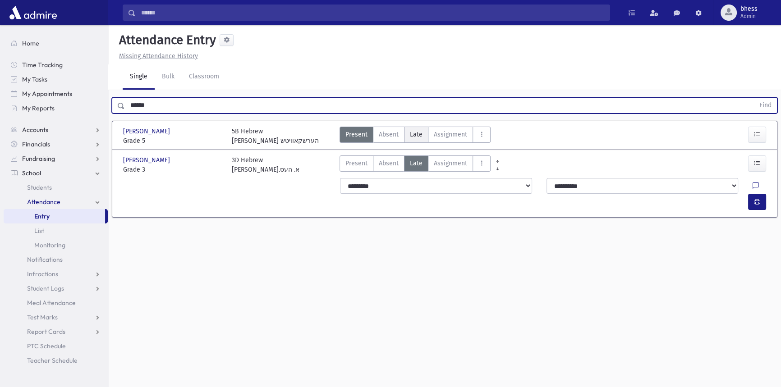
click at [413, 130] on span "Late" at bounding box center [416, 134] width 13 height 9
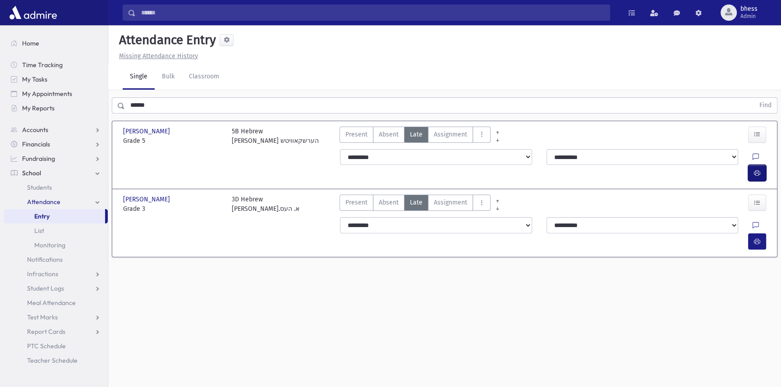
click at [749, 165] on button "button" at bounding box center [757, 173] width 18 height 16
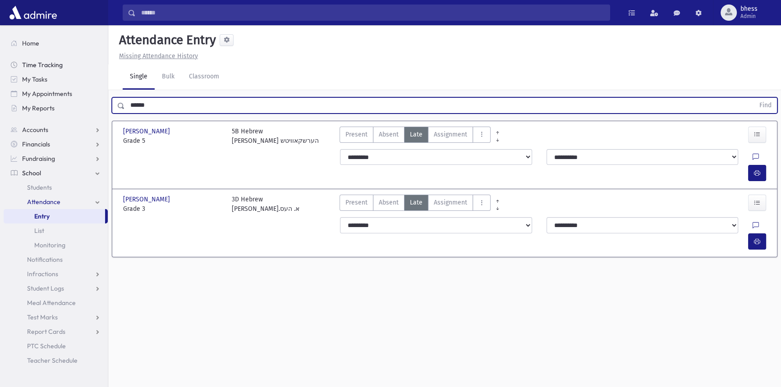
drag, startPoint x: 110, startPoint y: 83, endPoint x: 72, endPoint y: 65, distance: 41.9
click at [105, 82] on div "Search Results All Accounts" at bounding box center [390, 203] width 781 height 407
click at [753, 98] on button "Find" at bounding box center [764, 105] width 23 height 15
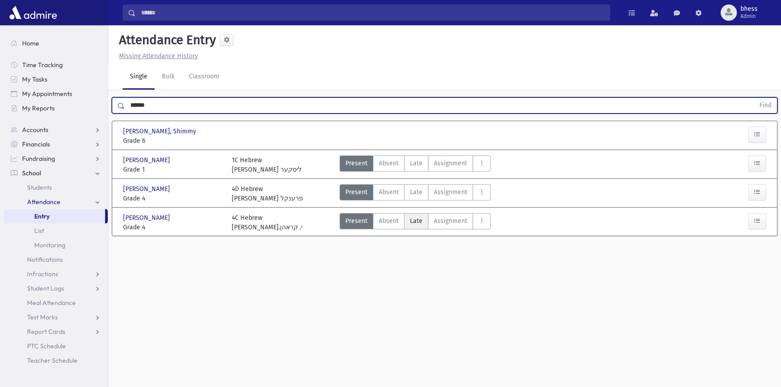
click at [418, 216] on span "Late" at bounding box center [416, 220] width 13 height 9
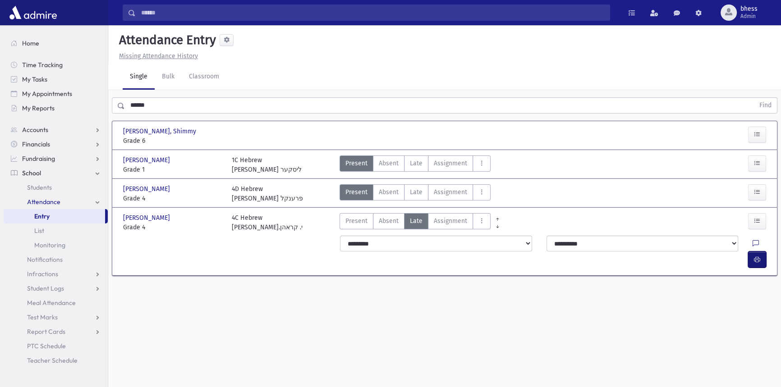
click at [763, 251] on button "button" at bounding box center [757, 259] width 18 height 16
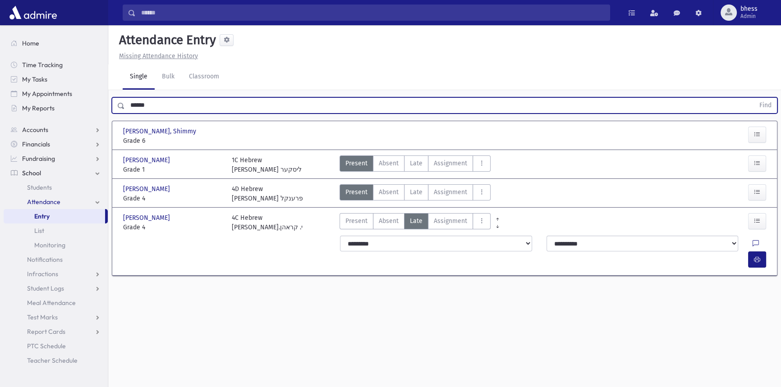
drag, startPoint x: 159, startPoint y: 86, endPoint x: 113, endPoint y: 80, distance: 46.4
click at [114, 97] on div "****** Find" at bounding box center [444, 105] width 665 height 16
click at [753, 98] on button "Find" at bounding box center [764, 105] width 23 height 15
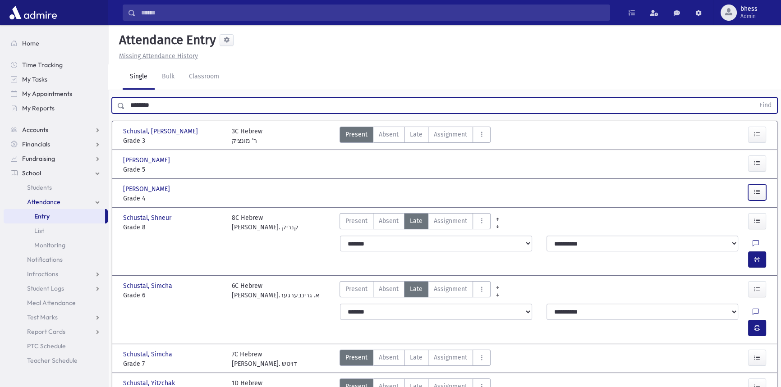
click at [752, 184] on button "button" at bounding box center [757, 192] width 18 height 16
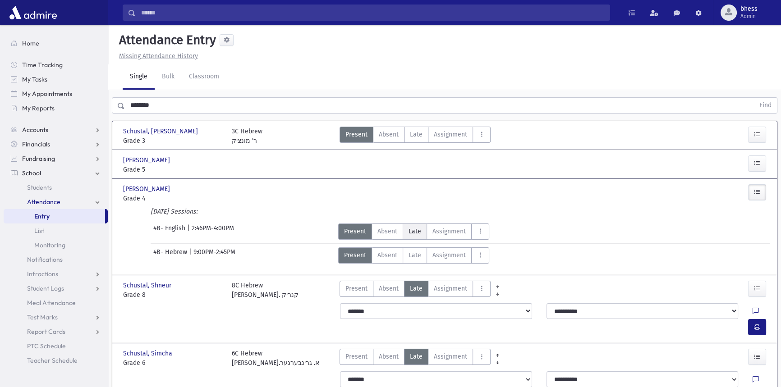
click at [408, 227] on span "Late" at bounding box center [414, 231] width 13 height 9
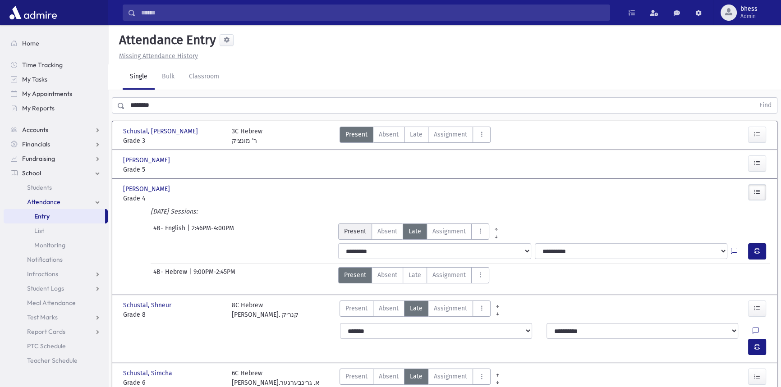
drag, startPoint x: 361, startPoint y: 210, endPoint x: 405, endPoint y: 228, distance: 48.0
click at [361, 227] on span "Present" at bounding box center [355, 231] width 22 height 9
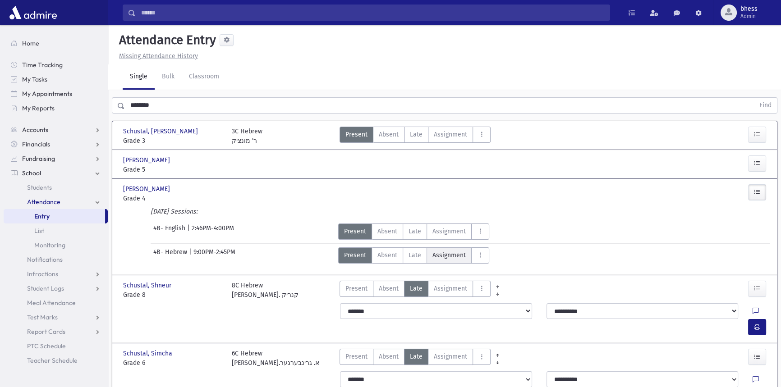
drag, startPoint x: 409, startPoint y: 230, endPoint x: 446, endPoint y: 242, distance: 38.8
click at [412, 251] on span "Late" at bounding box center [414, 255] width 13 height 9
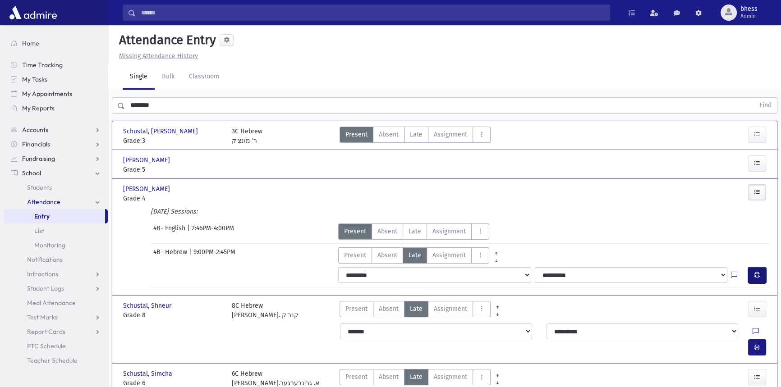
click at [753, 267] on button "button" at bounding box center [757, 275] width 18 height 16
click at [492, 32] on div "Attendance Entry" at bounding box center [444, 41] width 658 height 19
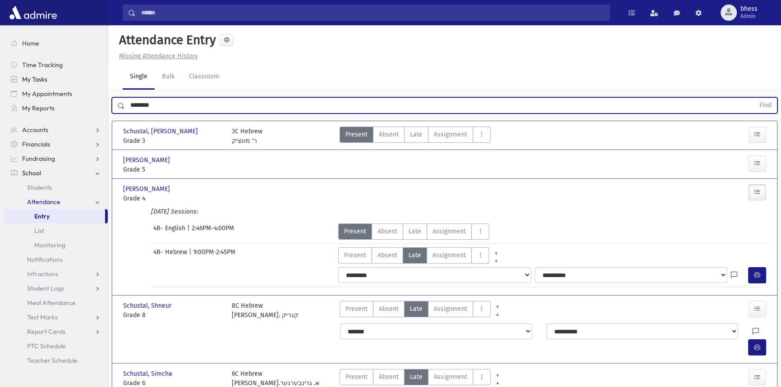
drag, startPoint x: 158, startPoint y: 92, endPoint x: 55, endPoint y: 86, distance: 102.5
click at [59, 94] on div "Search Results All Accounts" at bounding box center [390, 261] width 781 height 522
type input "*****"
click at [753, 98] on button "Find" at bounding box center [764, 105] width 23 height 15
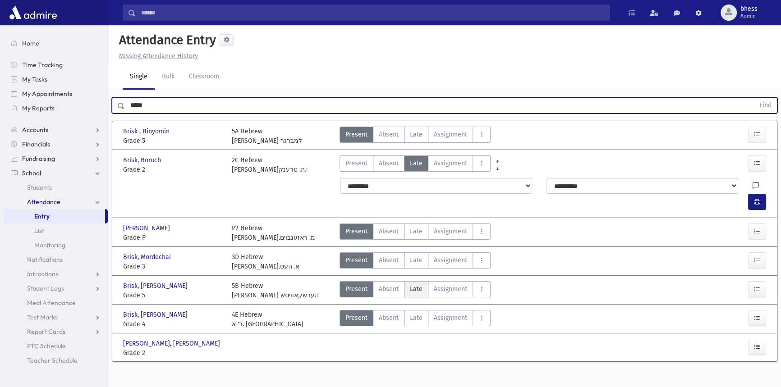
click at [422, 281] on label "Late Late" at bounding box center [416, 289] width 24 height 16
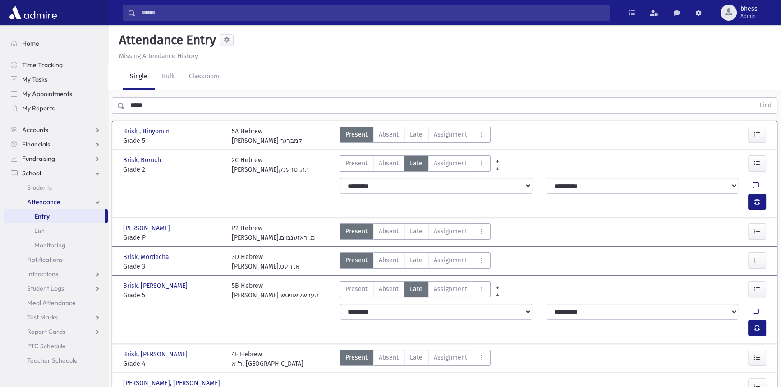
click at [752, 304] on div at bounding box center [760, 312] width 17 height 16
click at [764, 320] on button "button" at bounding box center [757, 328] width 18 height 16
